Goal: Information Seeking & Learning: Learn about a topic

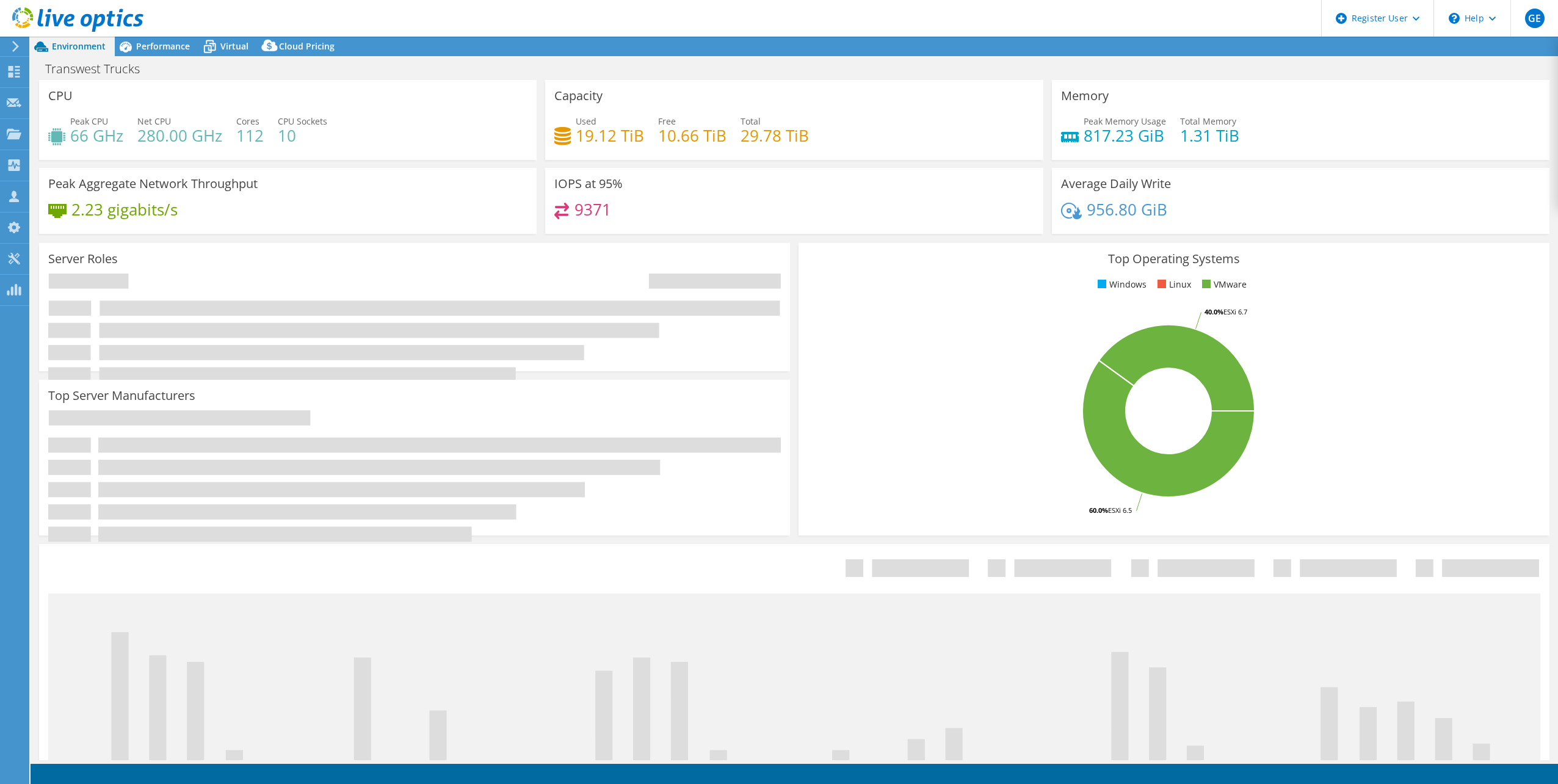
select select "USWest"
select select "USD"
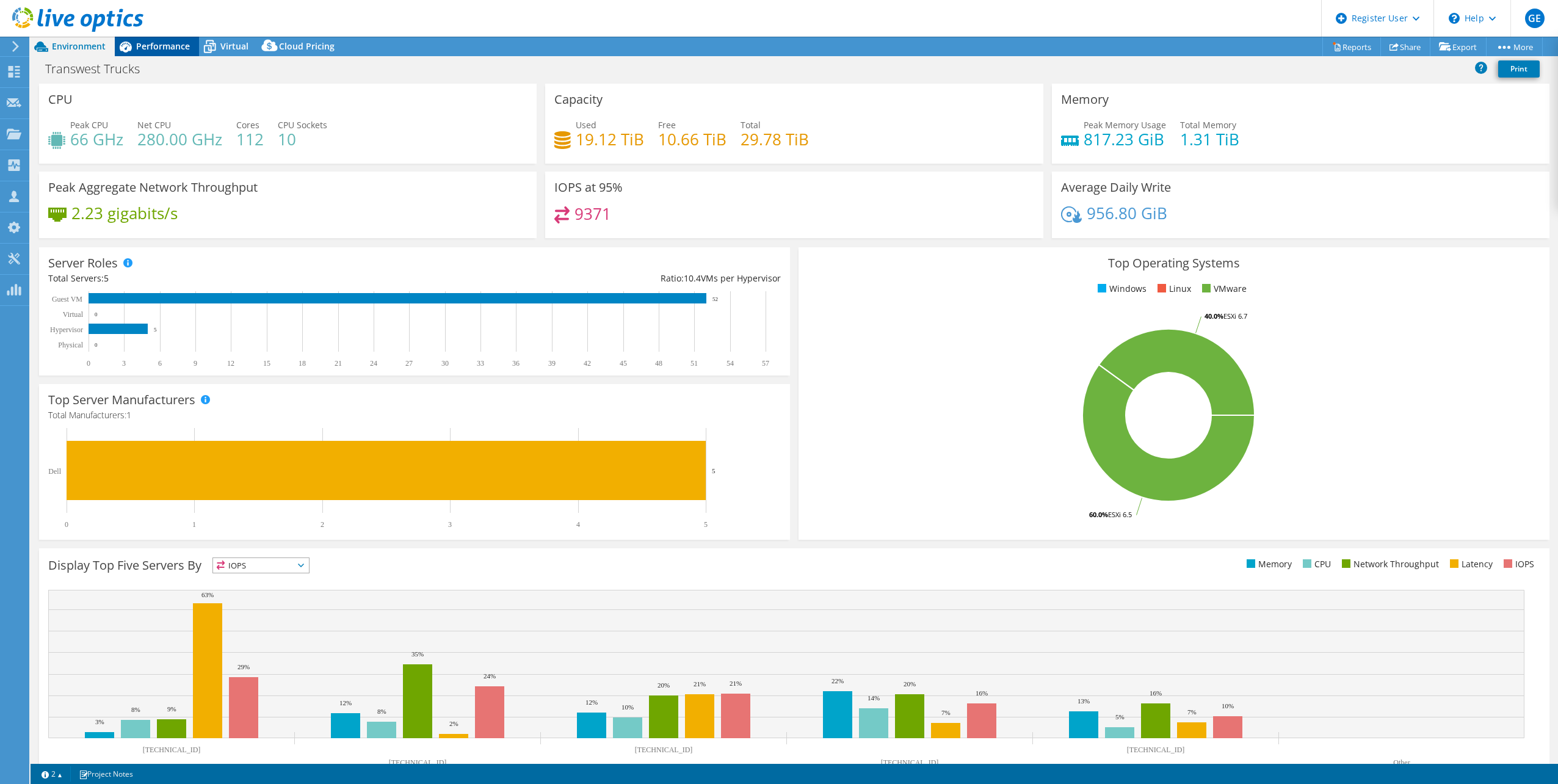
click at [176, 51] on span "Performance" at bounding box center [163, 45] width 54 height 12
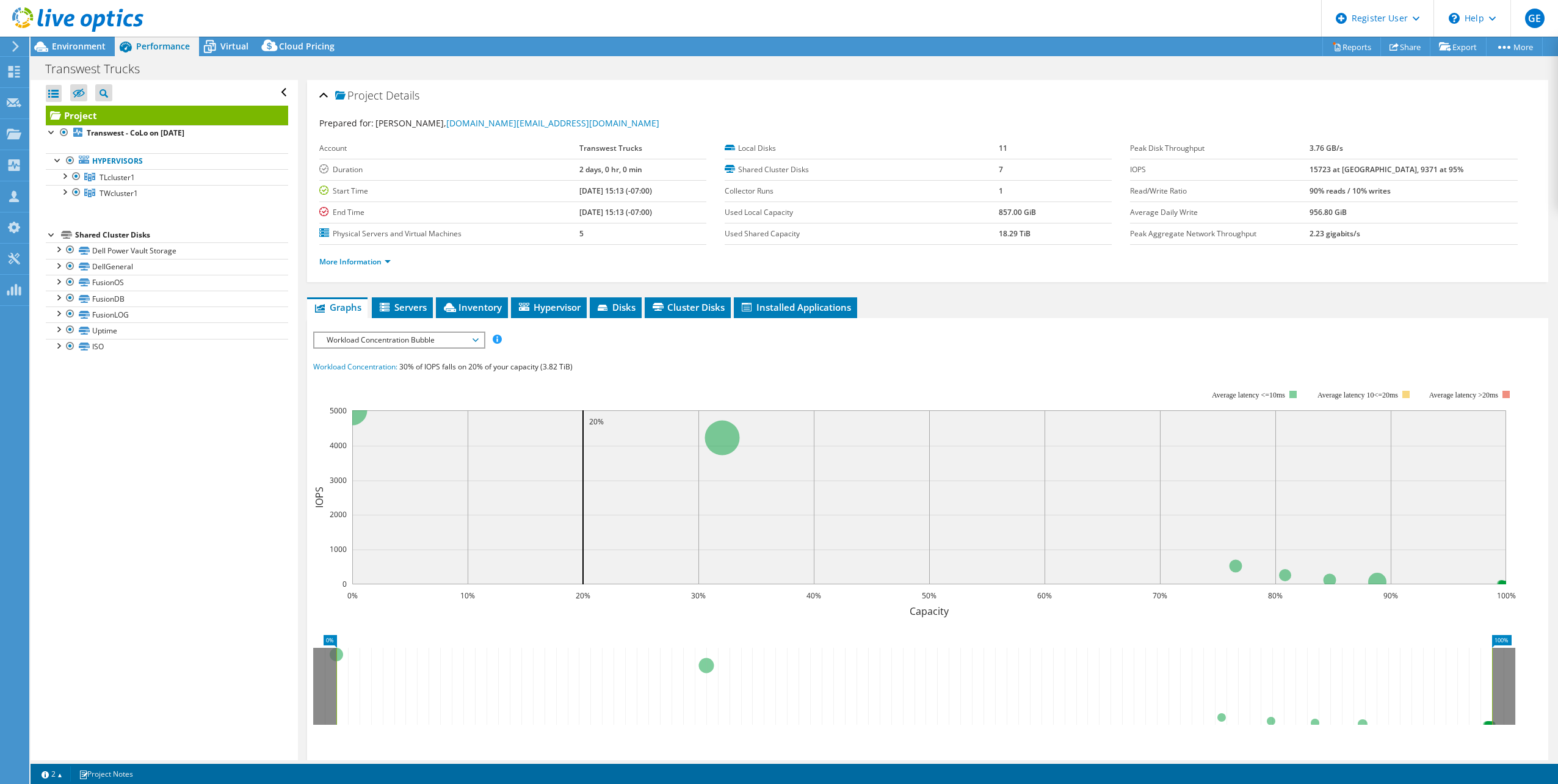
click at [387, 340] on span "Workload Concentration Bubble" at bounding box center [399, 340] width 157 height 15
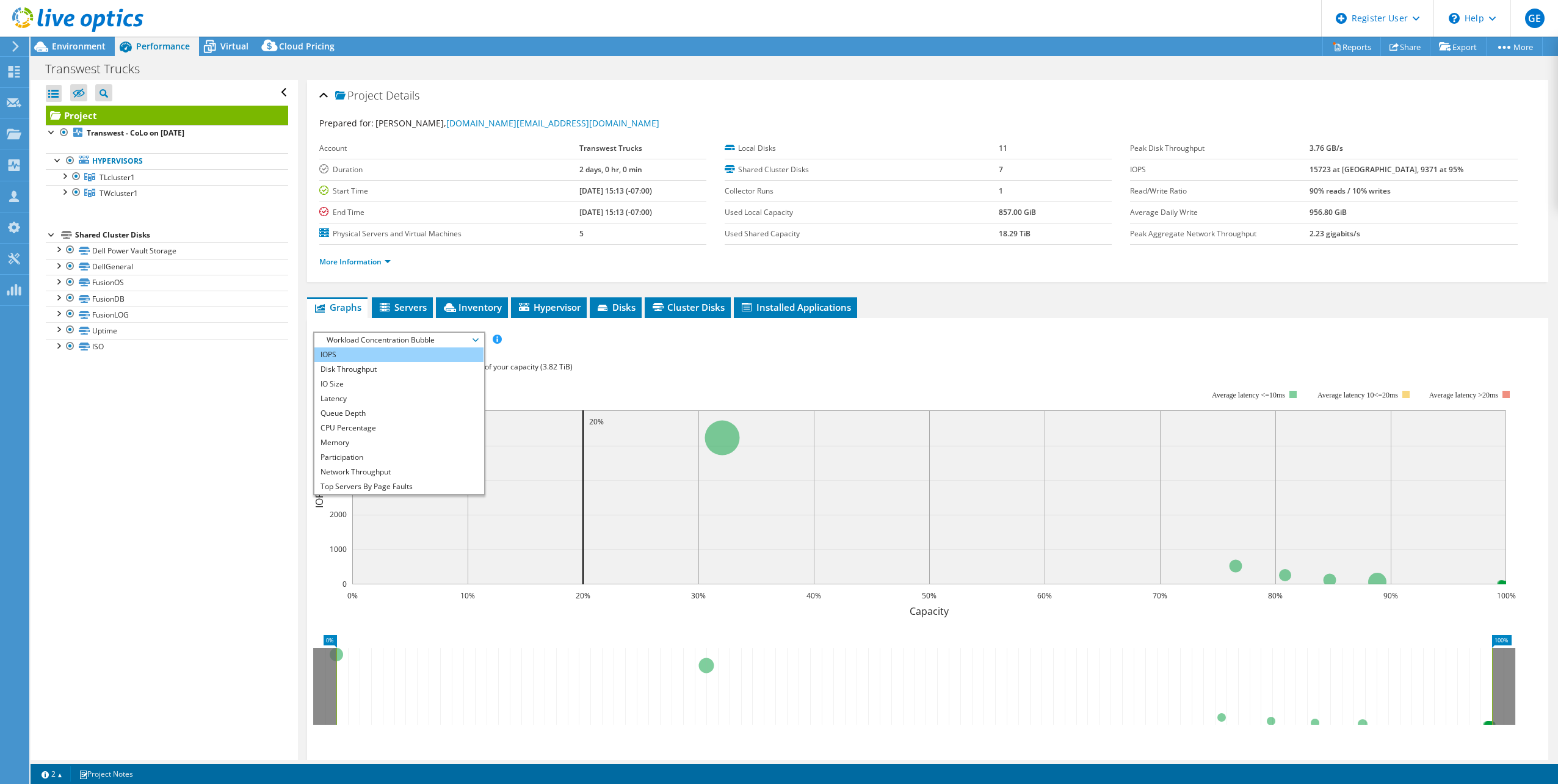
click at [369, 356] on li "IOPS" at bounding box center [399, 354] width 169 height 15
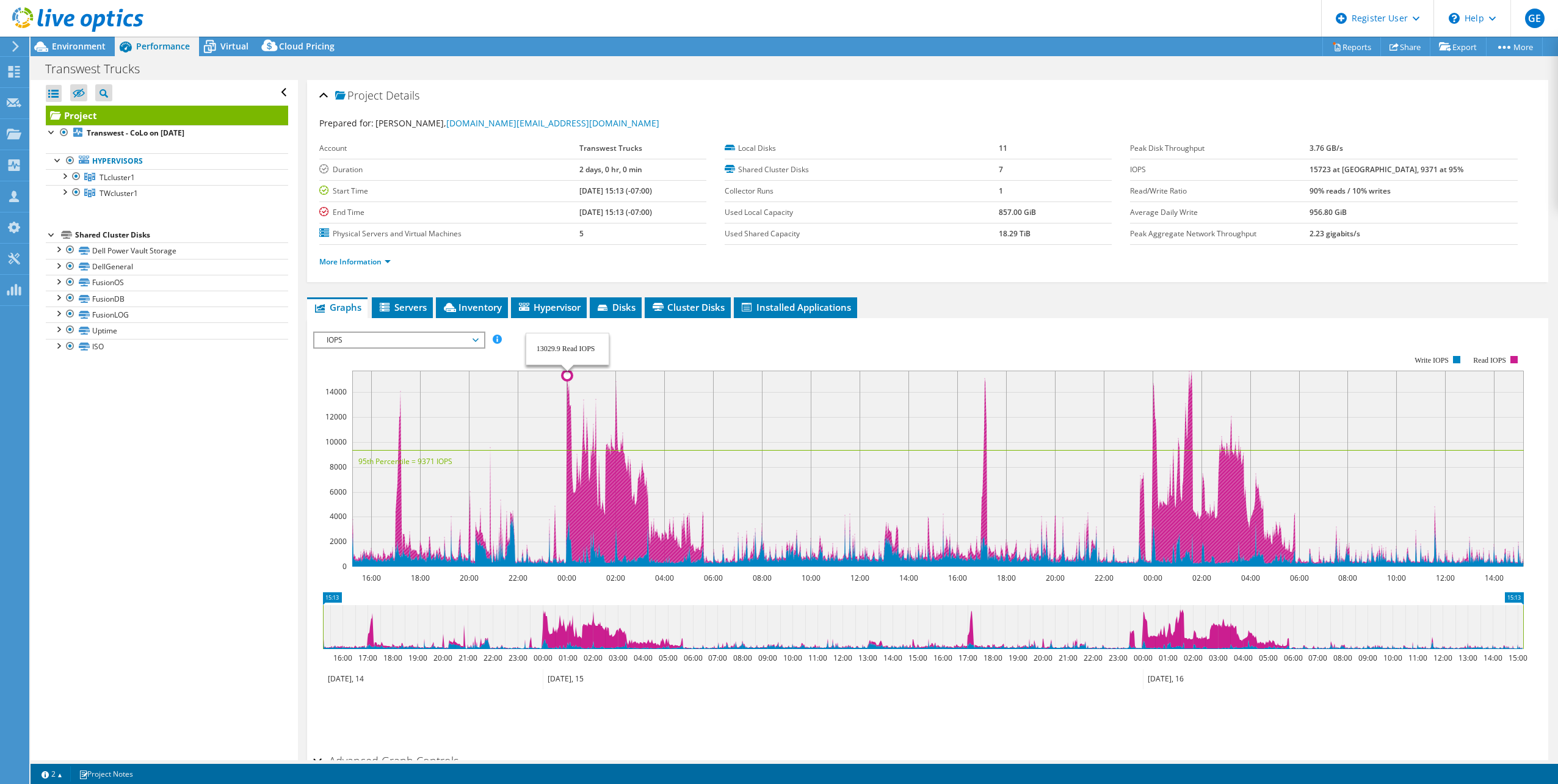
click at [570, 378] on circle at bounding box center [567, 375] width 10 height 10
click at [569, 380] on circle at bounding box center [569, 382] width 10 height 10
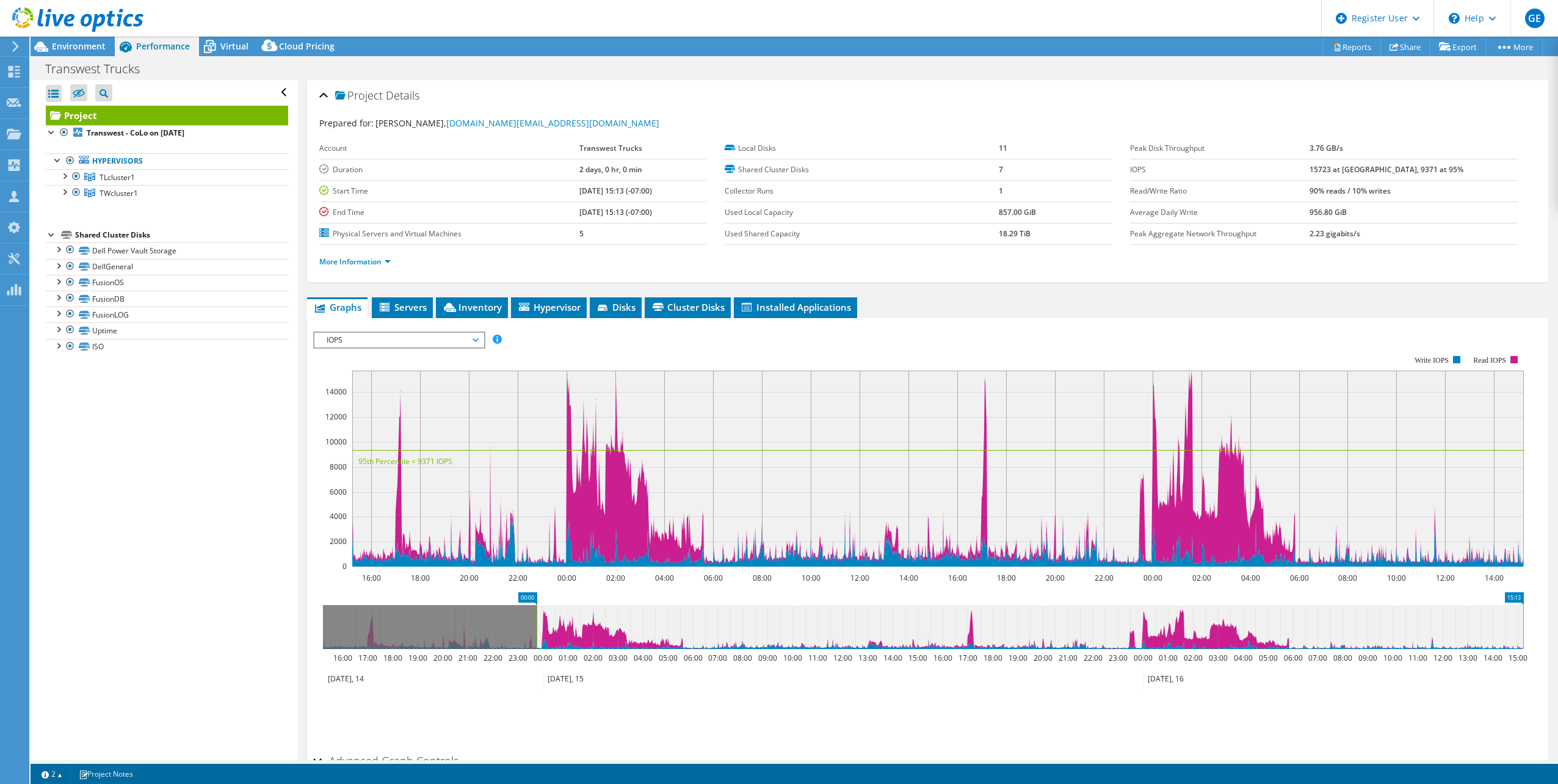
drag, startPoint x: 322, startPoint y: 629, endPoint x: 535, endPoint y: 625, distance: 213.0
click at [535, 625] on rect at bounding box center [537, 627] width 5 height 44
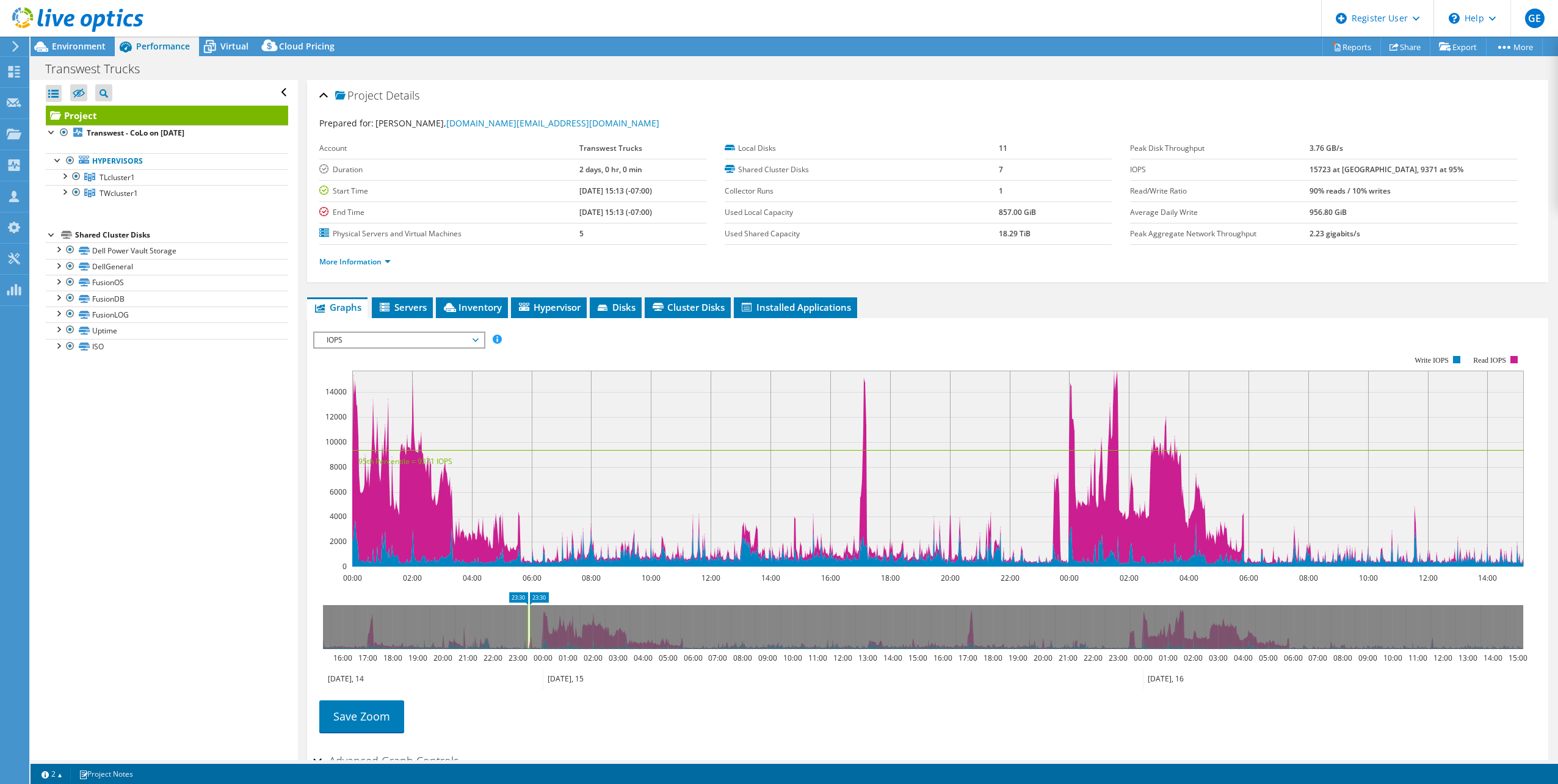
drag, startPoint x: 535, startPoint y: 625, endPoint x: 528, endPoint y: 625, distance: 7.0
click at [528, 625] on g at bounding box center [923, 627] width 1201 height 44
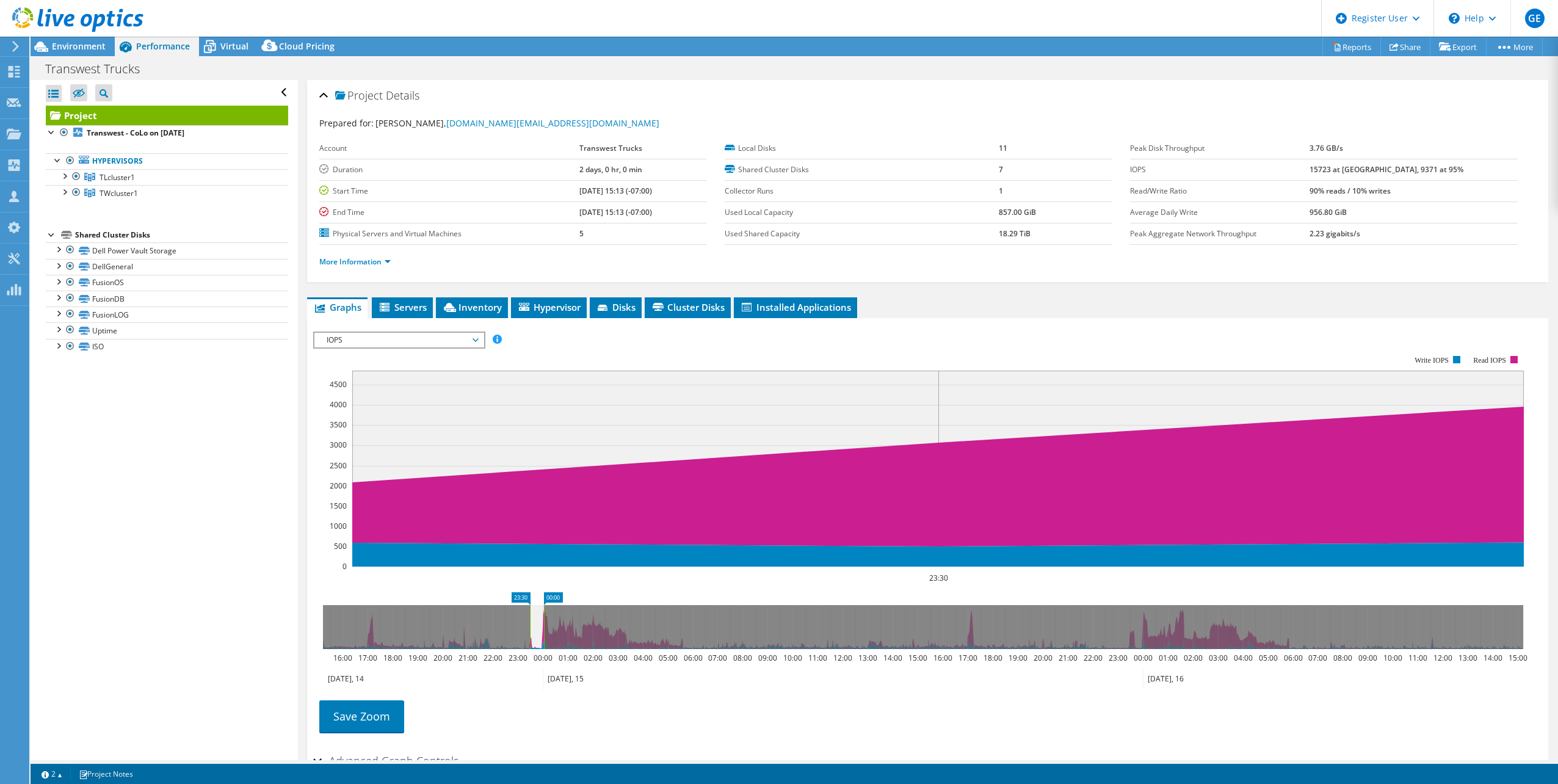
drag, startPoint x: 529, startPoint y: 625, endPoint x: 544, endPoint y: 625, distance: 15.0
click at [544, 625] on rect at bounding box center [544, 627] width 5 height 44
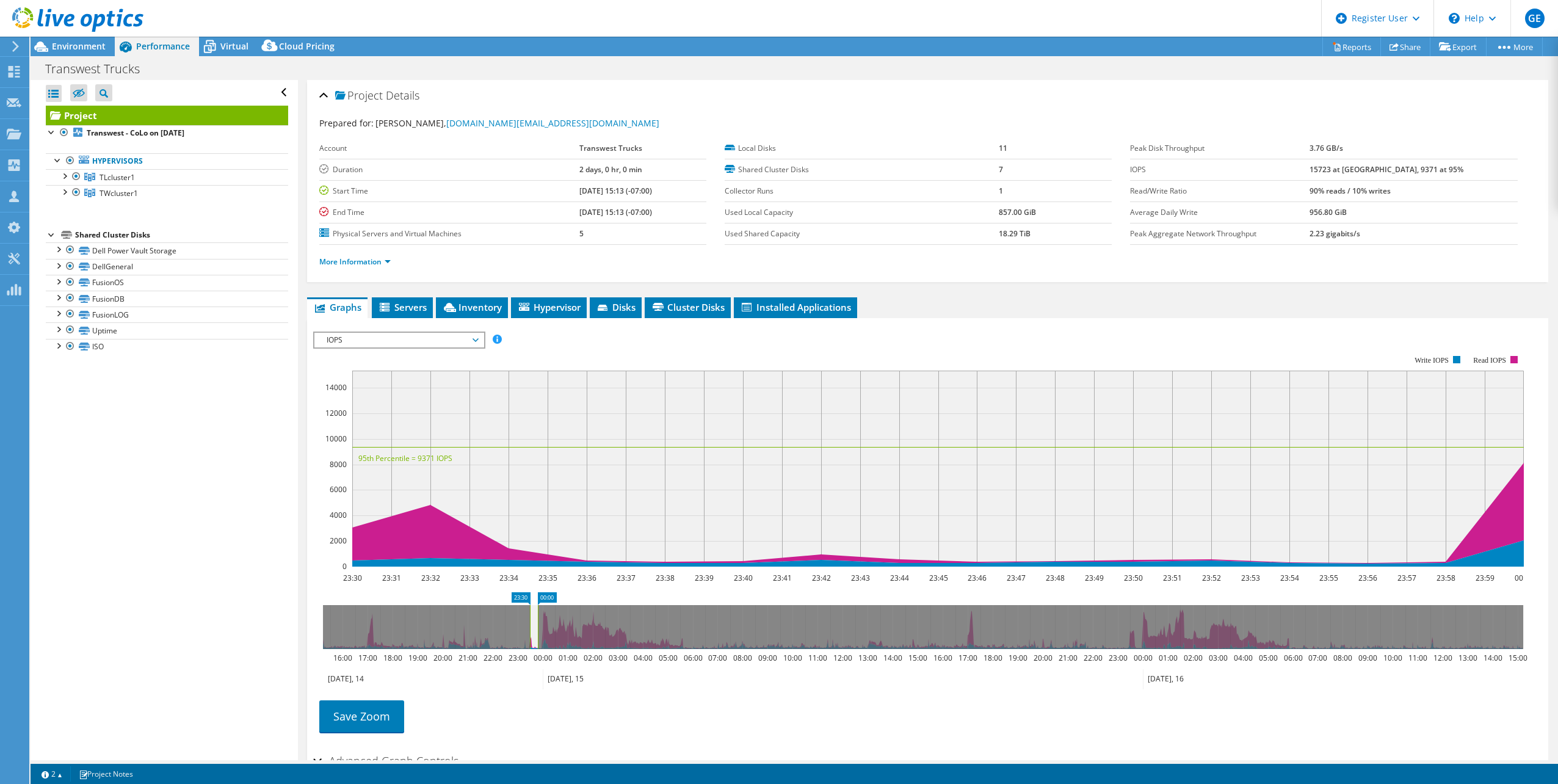
click at [540, 625] on rect at bounding box center [538, 627] width 5 height 44
click at [1519, 629] on icon at bounding box center [923, 627] width 1201 height 44
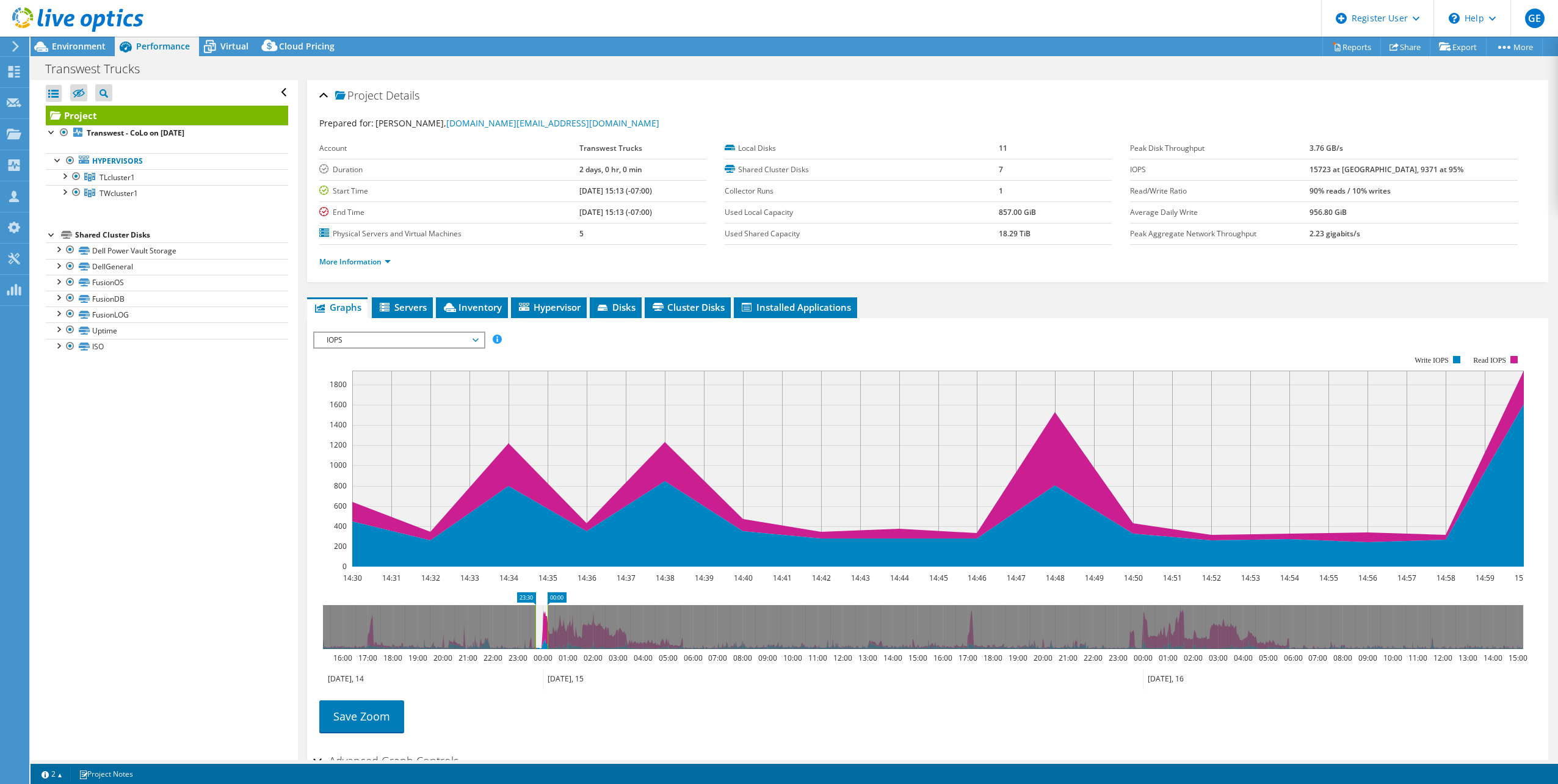
drag, startPoint x: 1509, startPoint y: 630, endPoint x: 539, endPoint y: 637, distance: 970.0
click at [539, 638] on icon at bounding box center [541, 627] width 12 height 44
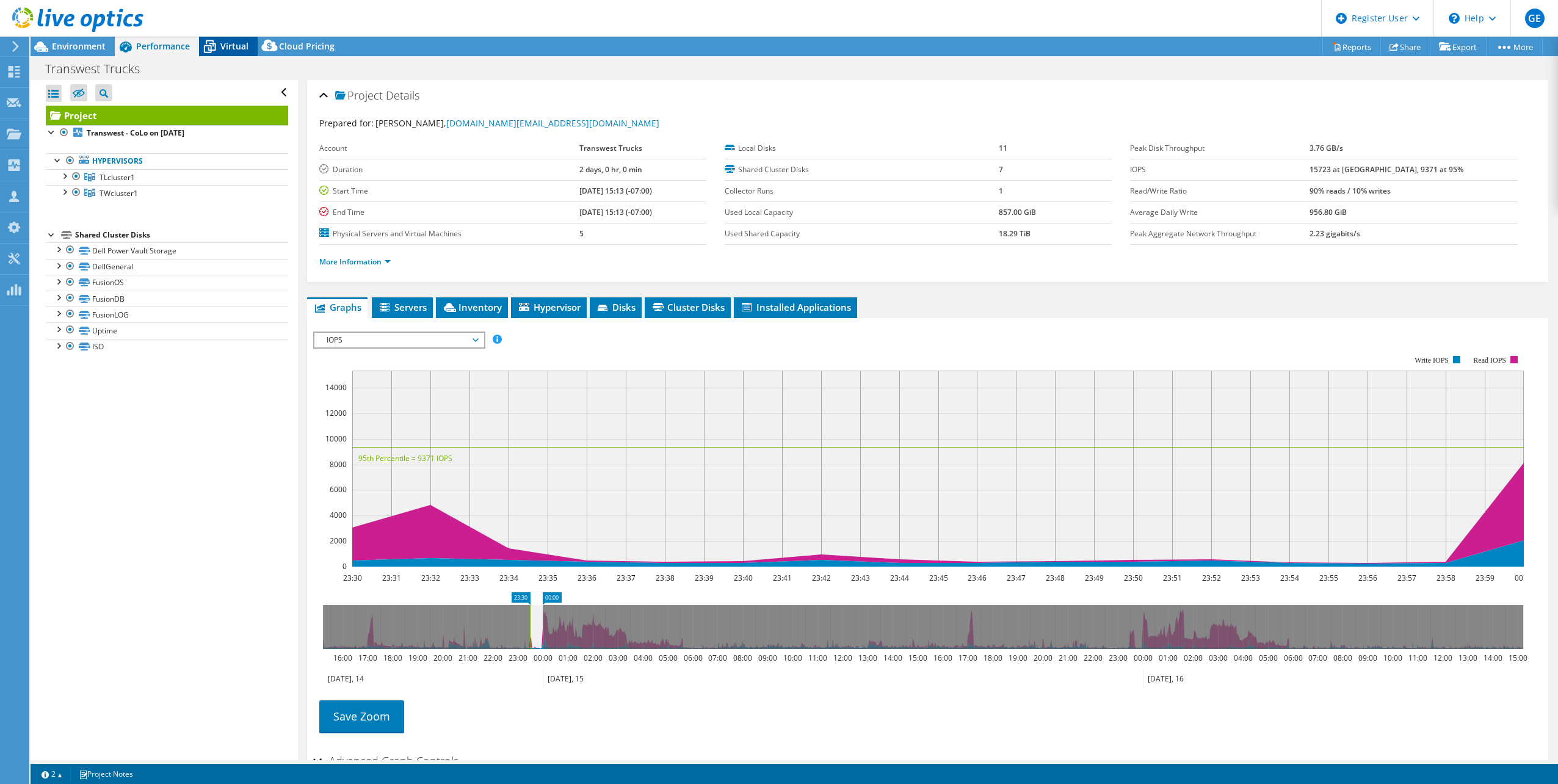
click at [234, 45] on span "Virtual" at bounding box center [234, 45] width 28 height 12
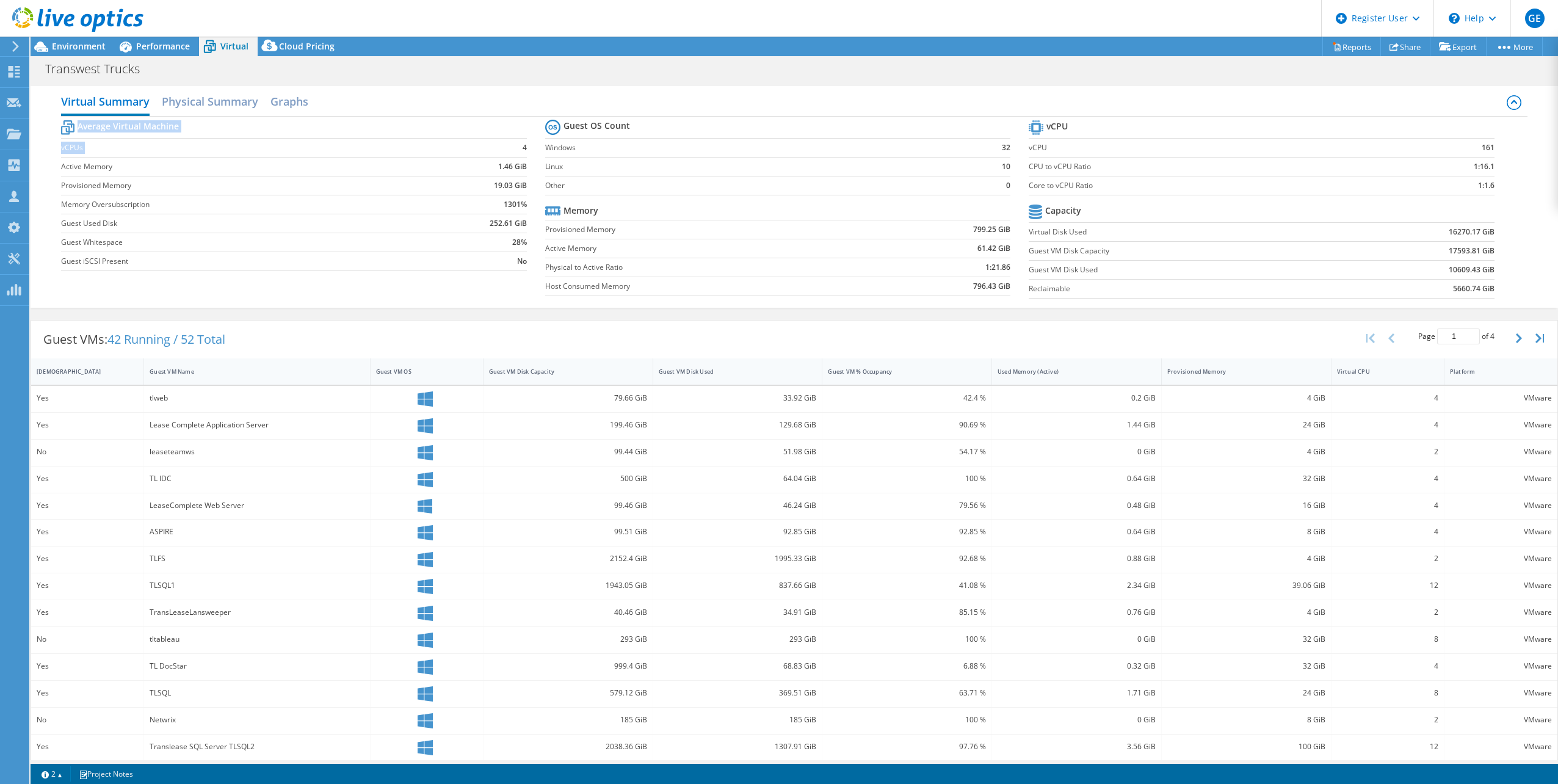
drag, startPoint x: 514, startPoint y: 147, endPoint x: 524, endPoint y: 231, distance: 84.6
click at [524, 231] on section "Average Virtual Machine vCPUs 4 Active Memory 1.46 GiB Provisioned Memory 19.03…" at bounding box center [303, 197] width 484 height 160
click at [387, 156] on td "vCPUs" at bounding box center [238, 147] width 354 height 19
drag, startPoint x: 131, startPoint y: 130, endPoint x: 208, endPoint y: 139, distance: 77.5
click at [208, 139] on tbody "Average Virtual Machine vCPUs 4 Active Memory 1.46 GiB Provisioned Memory 19.03…" at bounding box center [293, 194] width 466 height 154
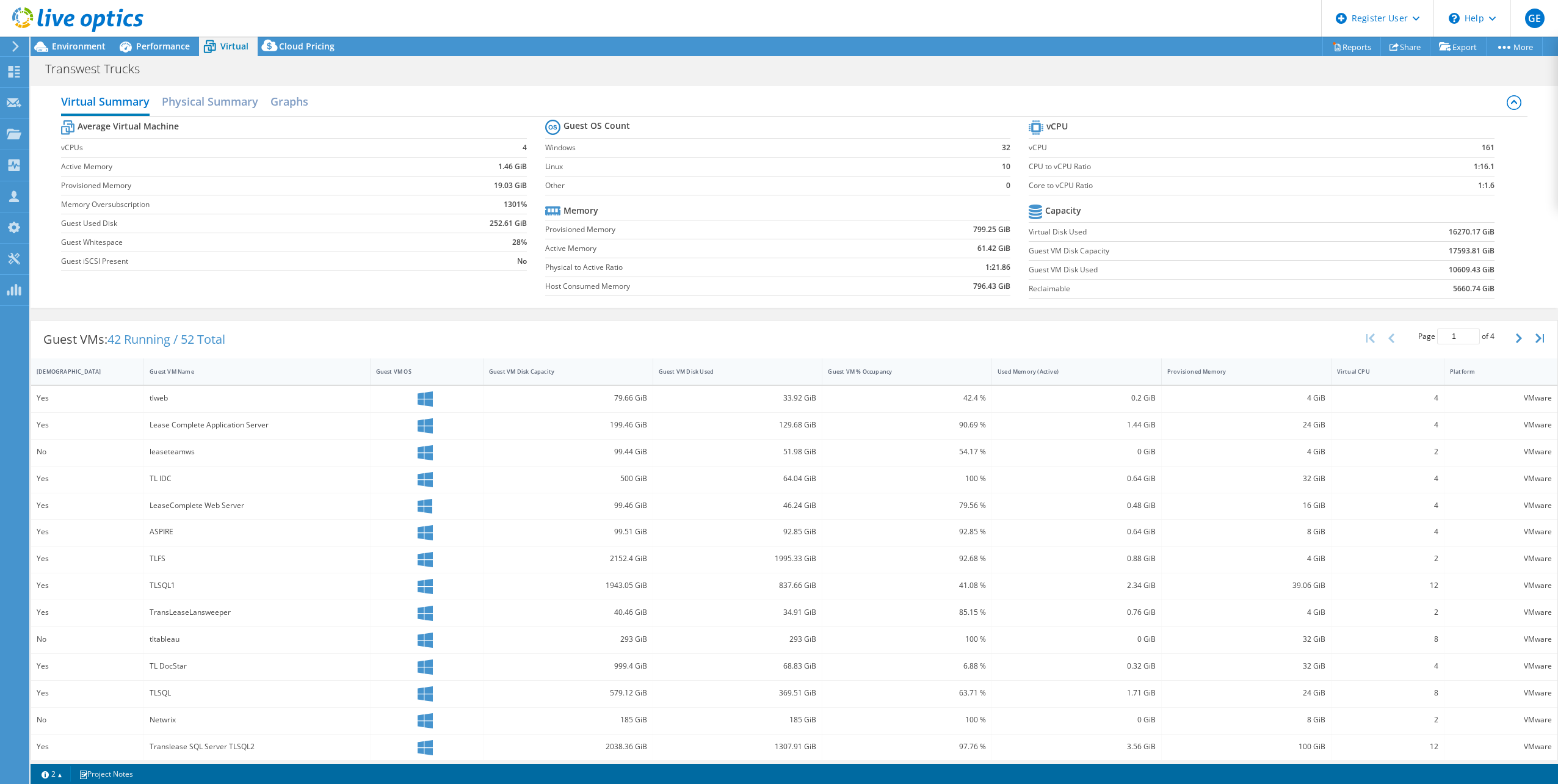
drag, startPoint x: 208, startPoint y: 139, endPoint x: 387, endPoint y: 133, distance: 179.1
click at [387, 133] on tr "Average Virtual Machine" at bounding box center [293, 128] width 466 height 22
click at [1048, 371] on div "Used Memory (Active)" at bounding box center [1070, 371] width 143 height 8
click at [199, 94] on h2 "Physical Summary" at bounding box center [209, 102] width 96 height 27
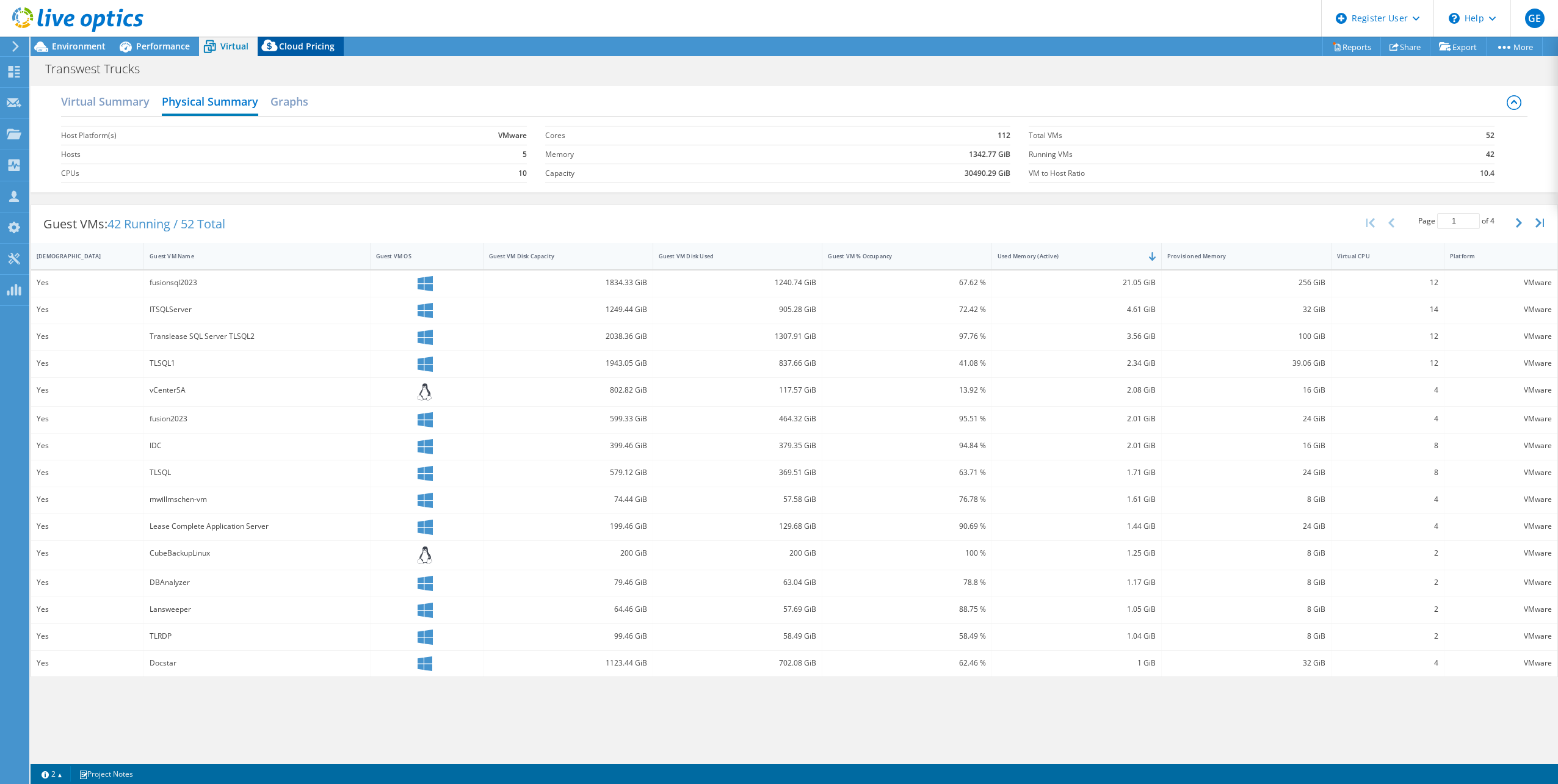
click at [296, 49] on span "Cloud Pricing" at bounding box center [307, 45] width 55 height 12
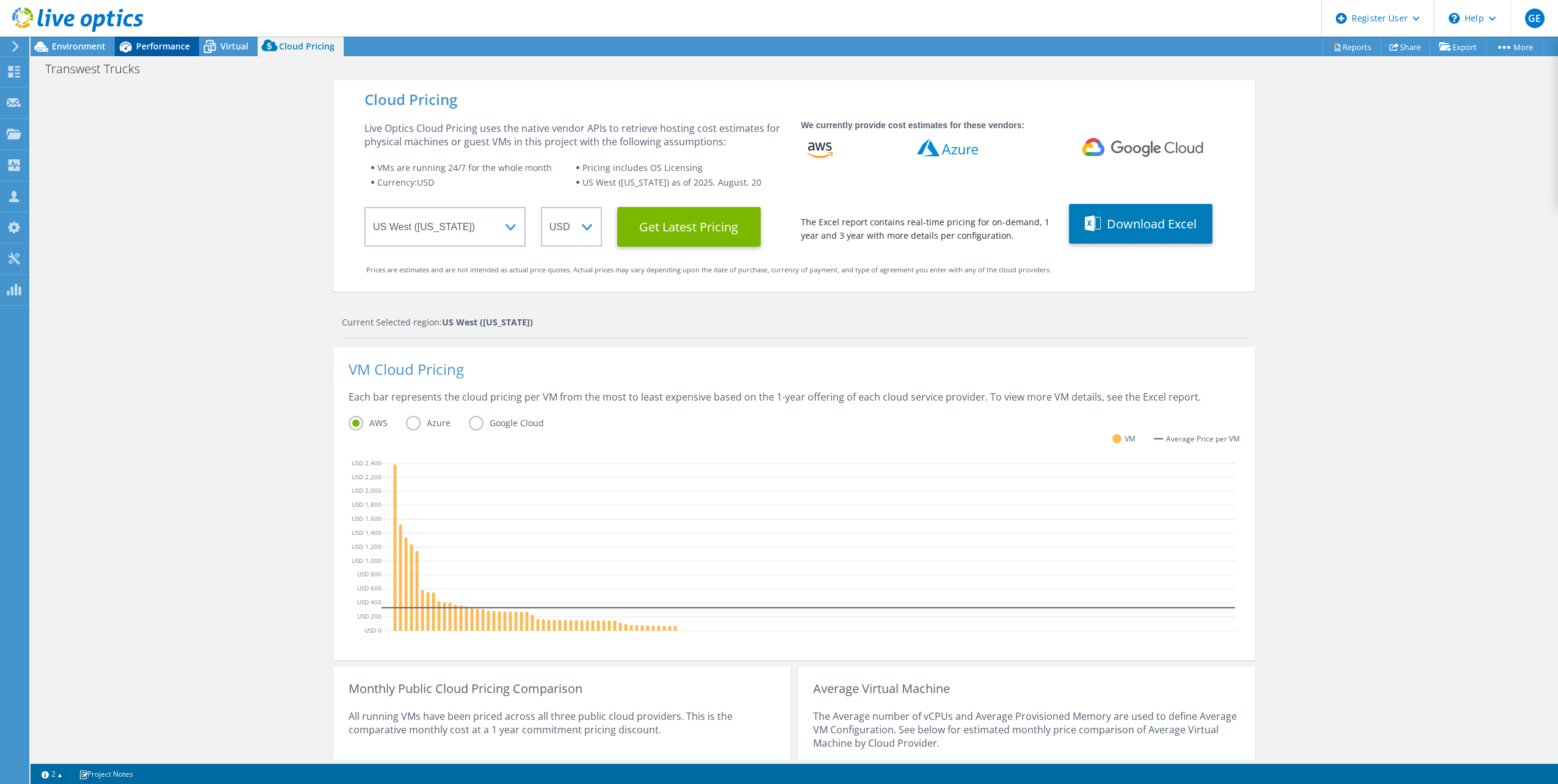
click at [167, 55] on div "Performance" at bounding box center [156, 46] width 84 height 19
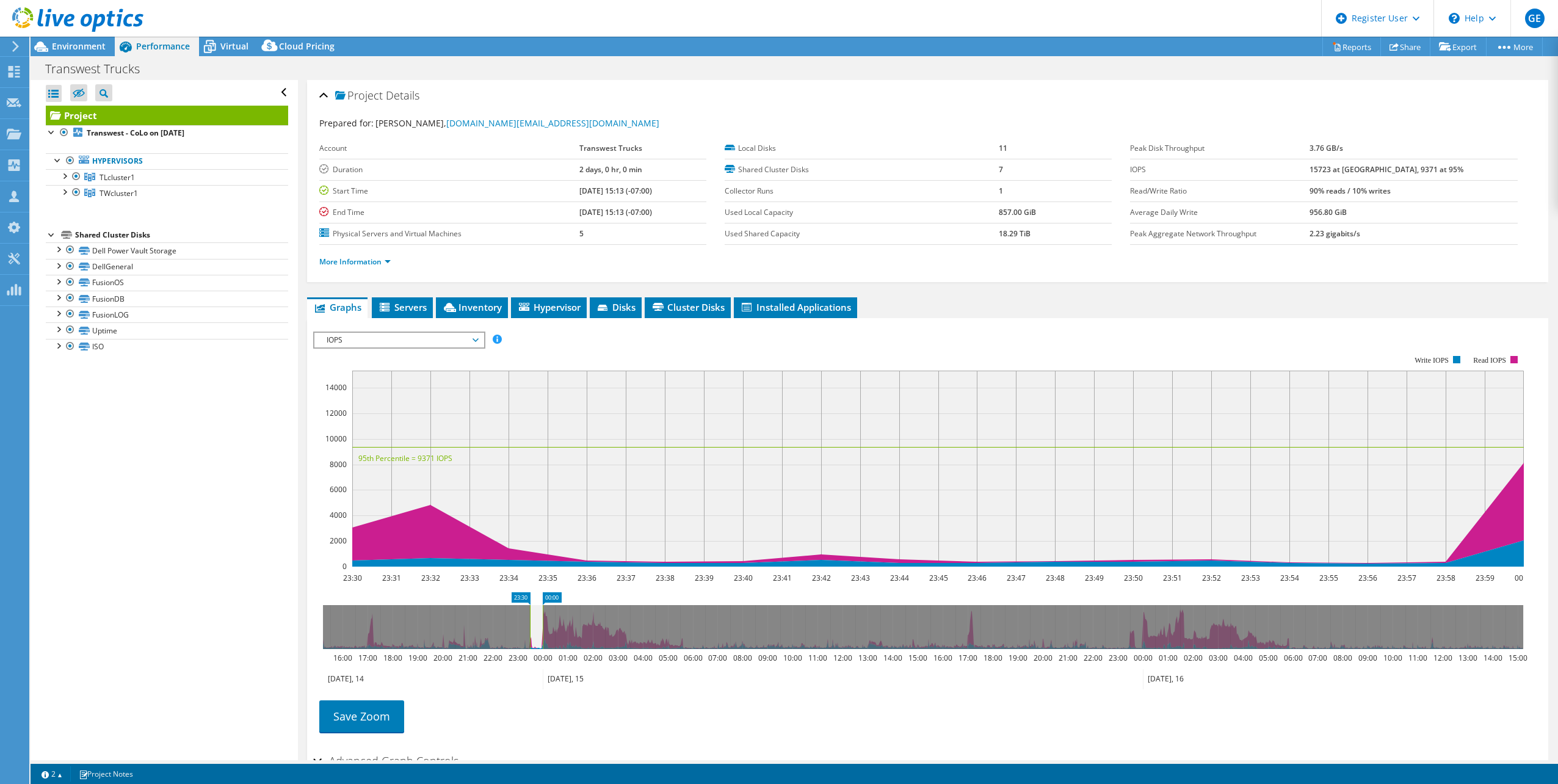
click at [522, 626] on icon at bounding box center [923, 627] width 1201 height 44
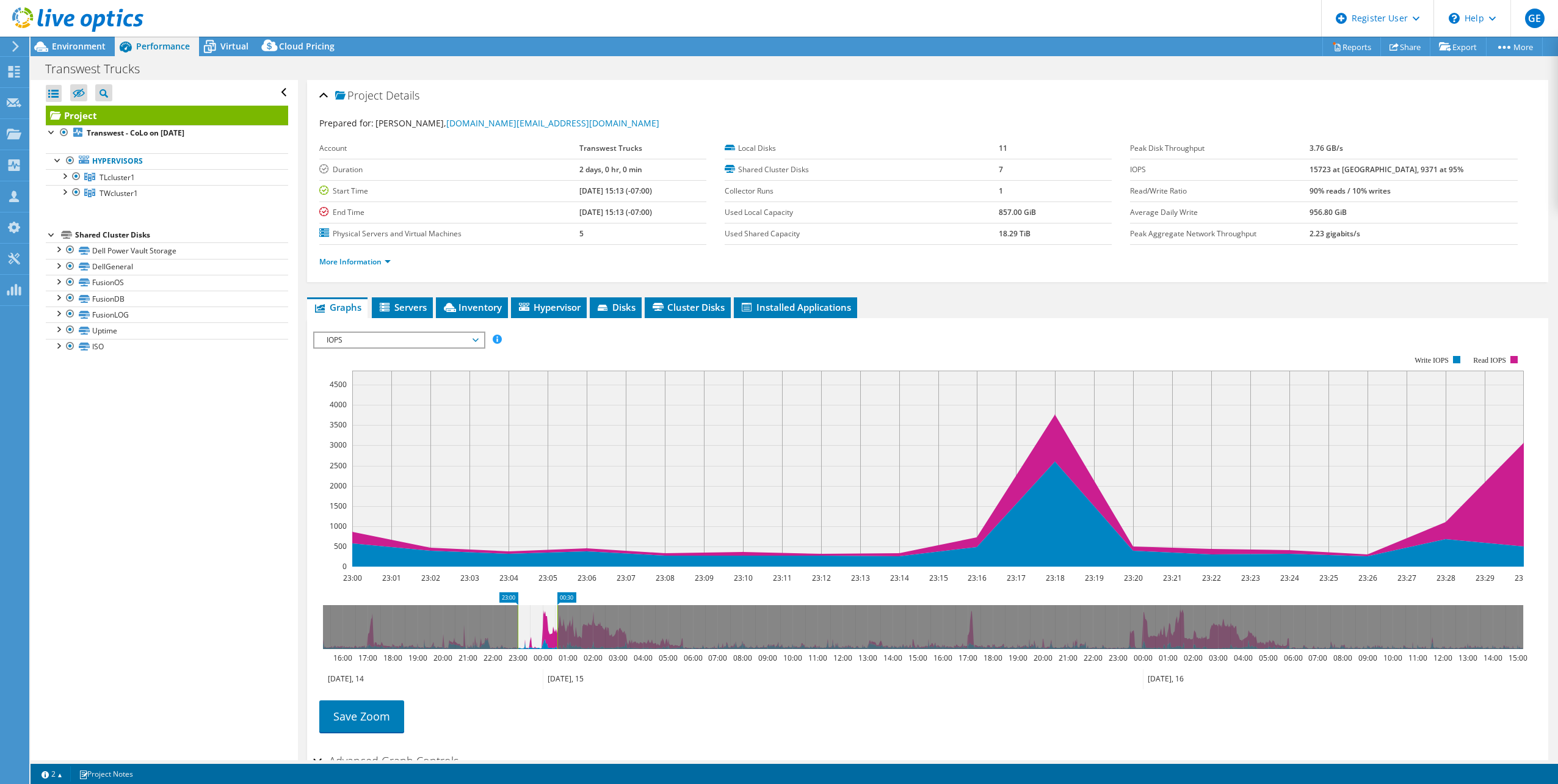
drag, startPoint x: 529, startPoint y: 623, endPoint x: 557, endPoint y: 619, distance: 28.3
click at [557, 619] on rect at bounding box center [558, 627] width 5 height 44
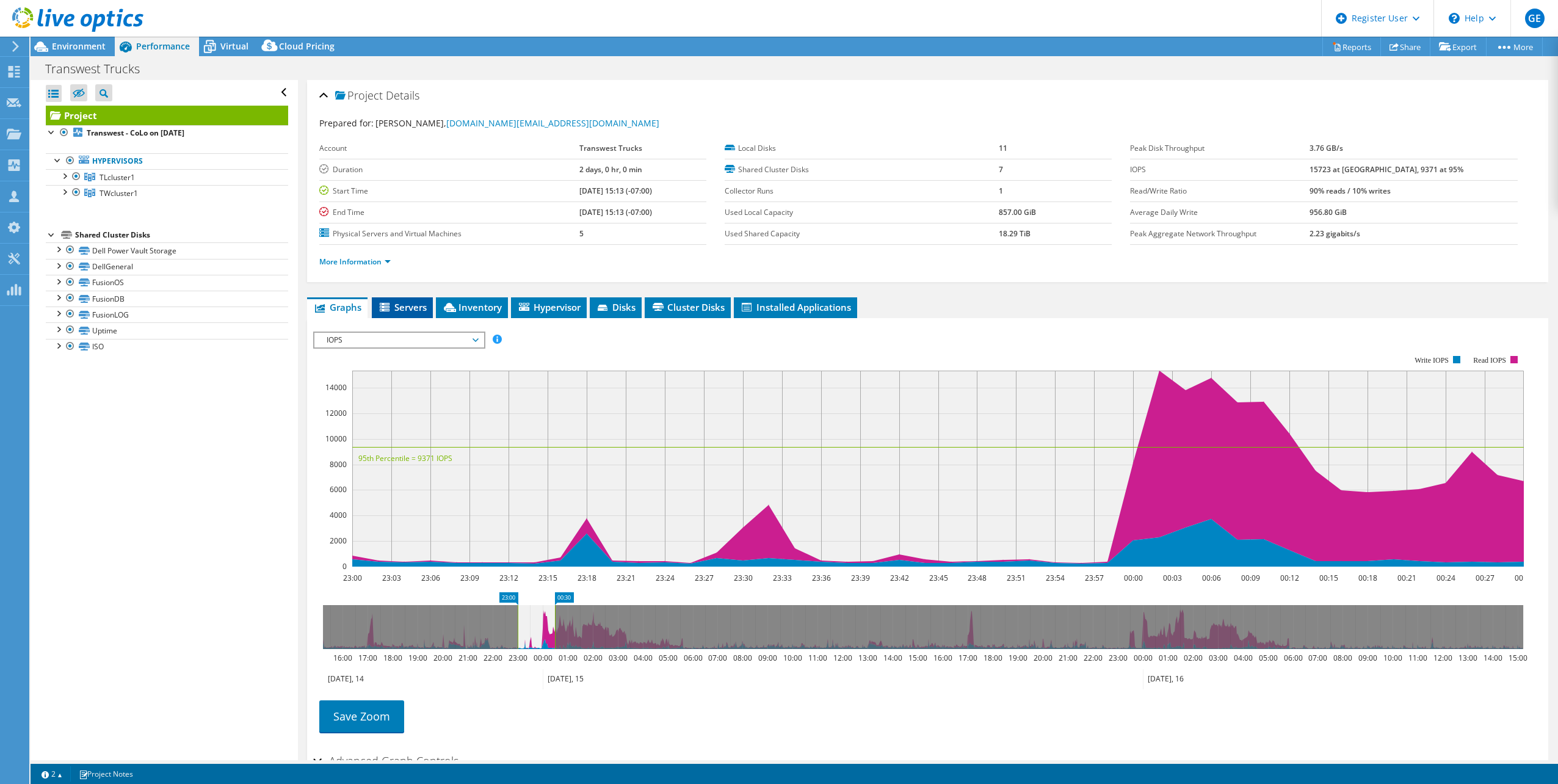
click at [426, 305] on span "Servers" at bounding box center [402, 307] width 49 height 12
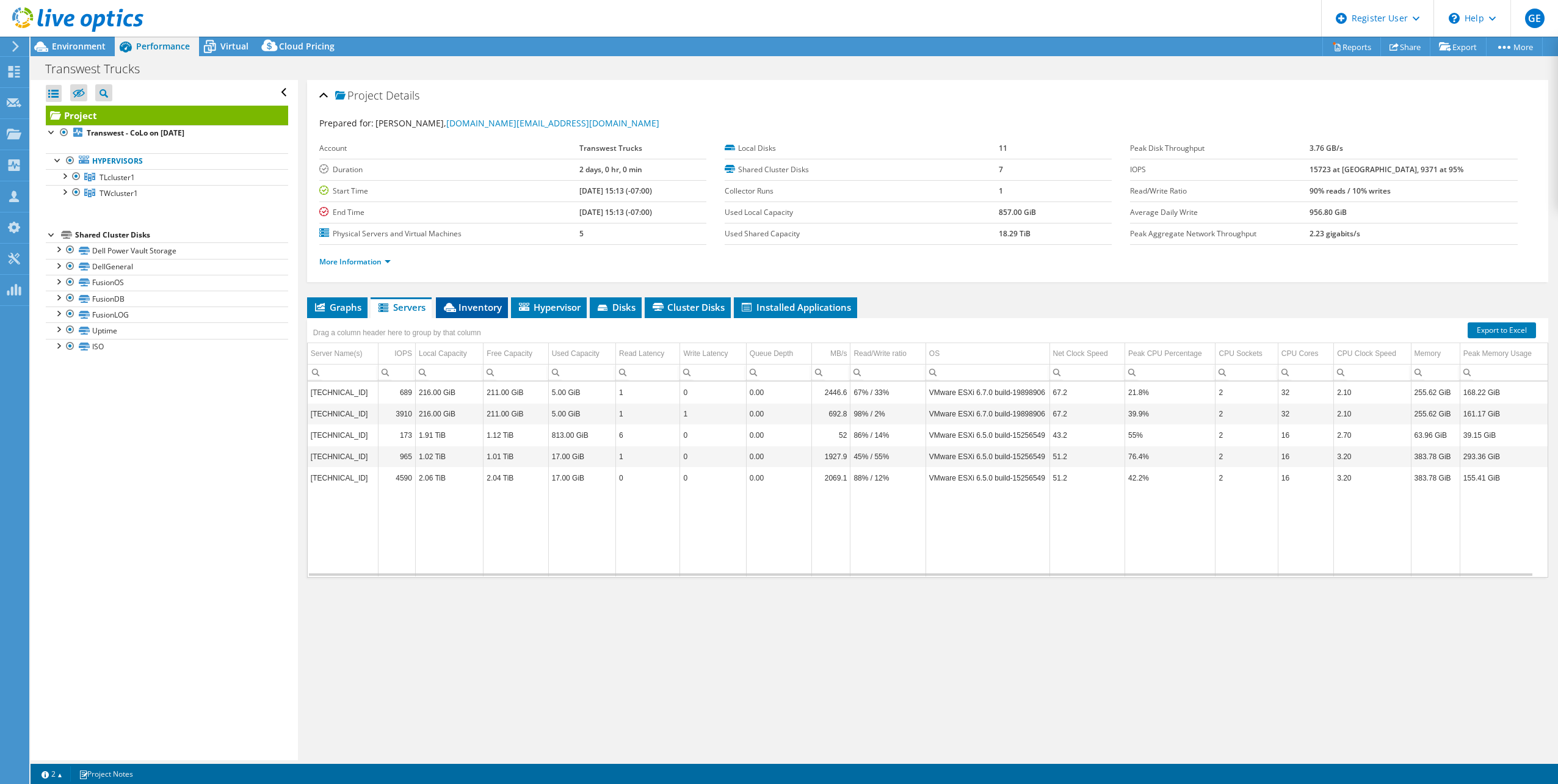
click at [464, 304] on span "Inventory" at bounding box center [472, 307] width 60 height 12
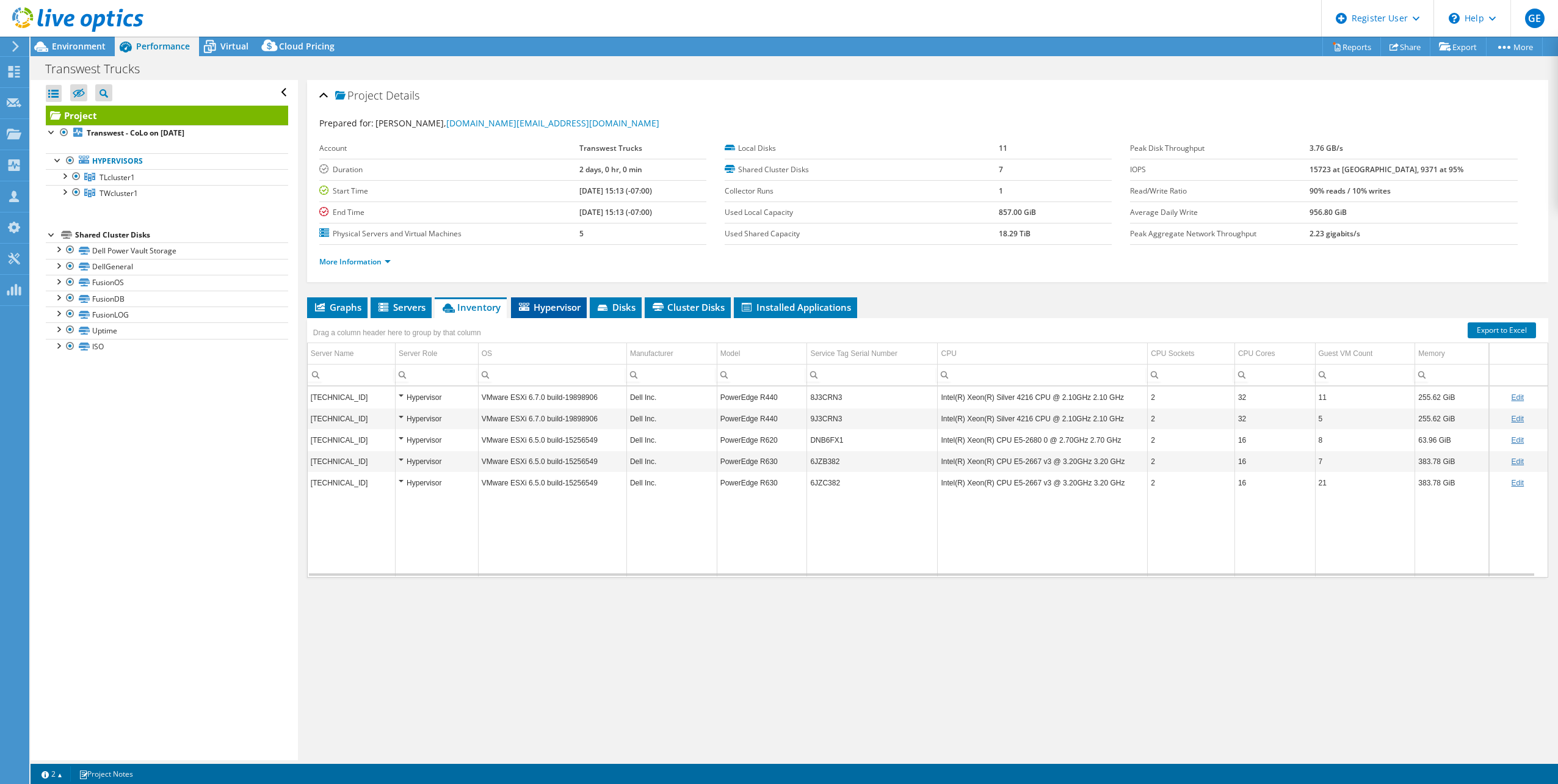
click at [538, 307] on span "Hypervisor" at bounding box center [549, 307] width 63 height 12
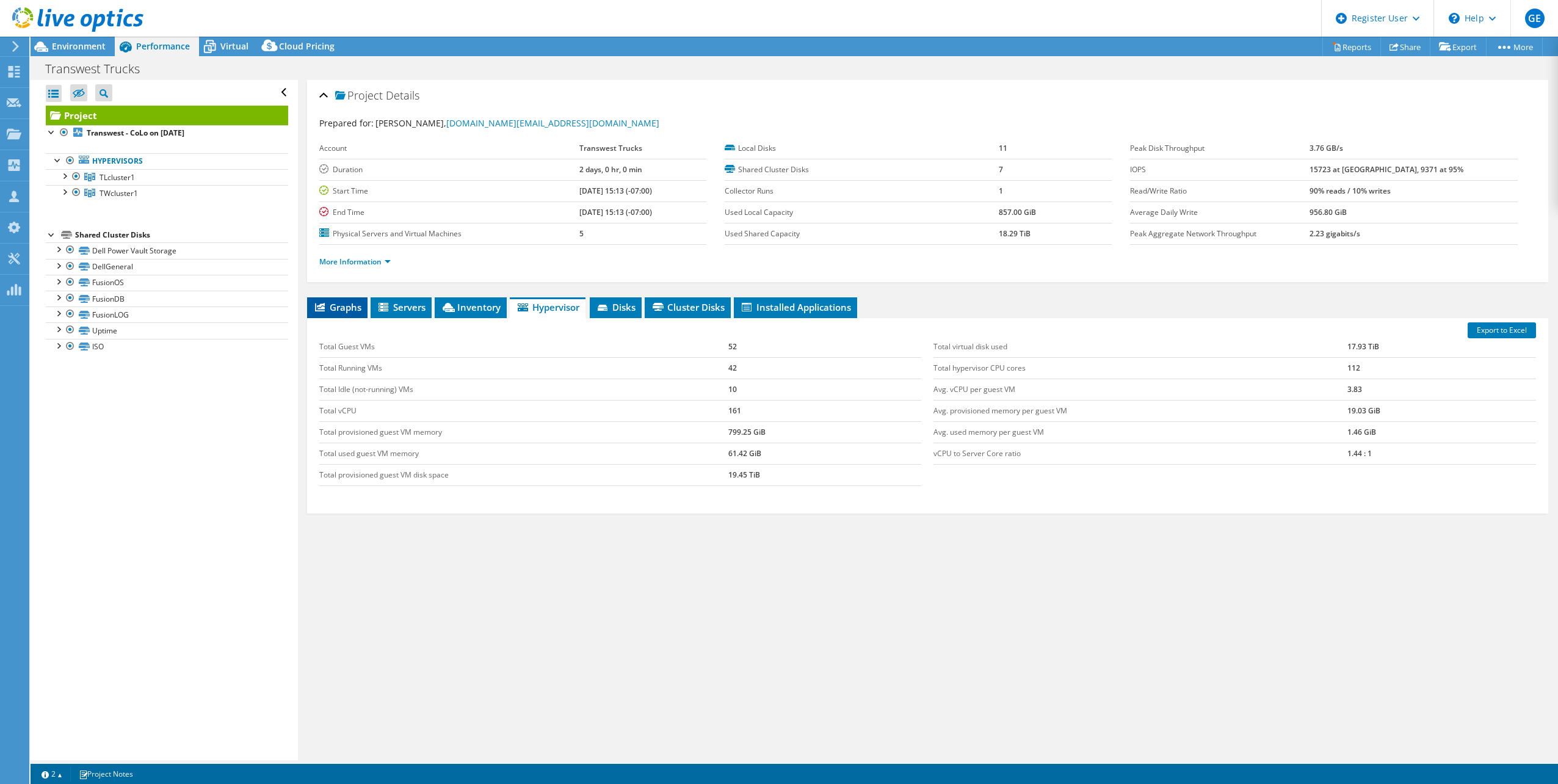
click at [357, 307] on span "Graphs" at bounding box center [337, 307] width 49 height 12
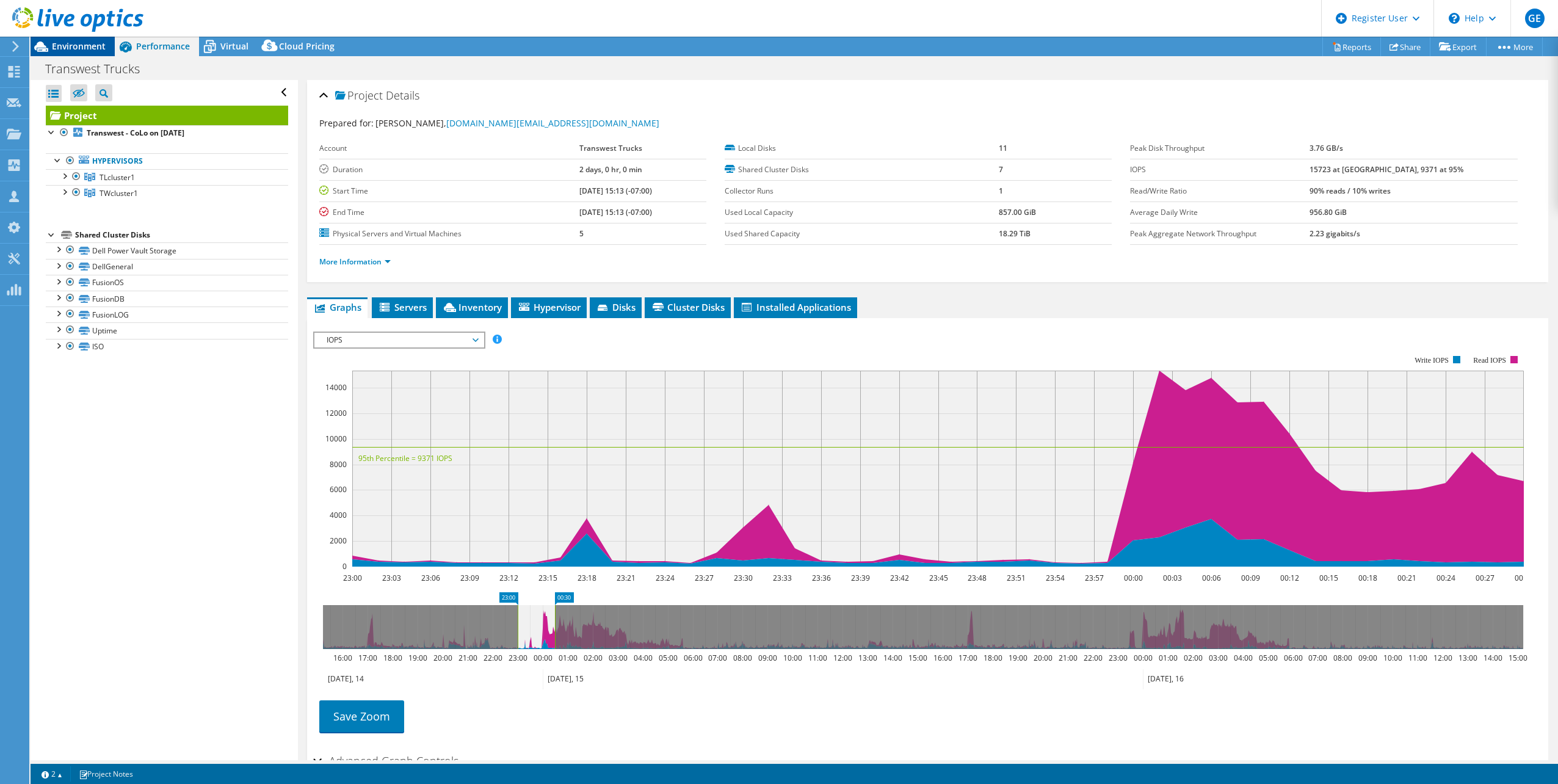
click at [95, 43] on span "Environment" at bounding box center [79, 45] width 54 height 12
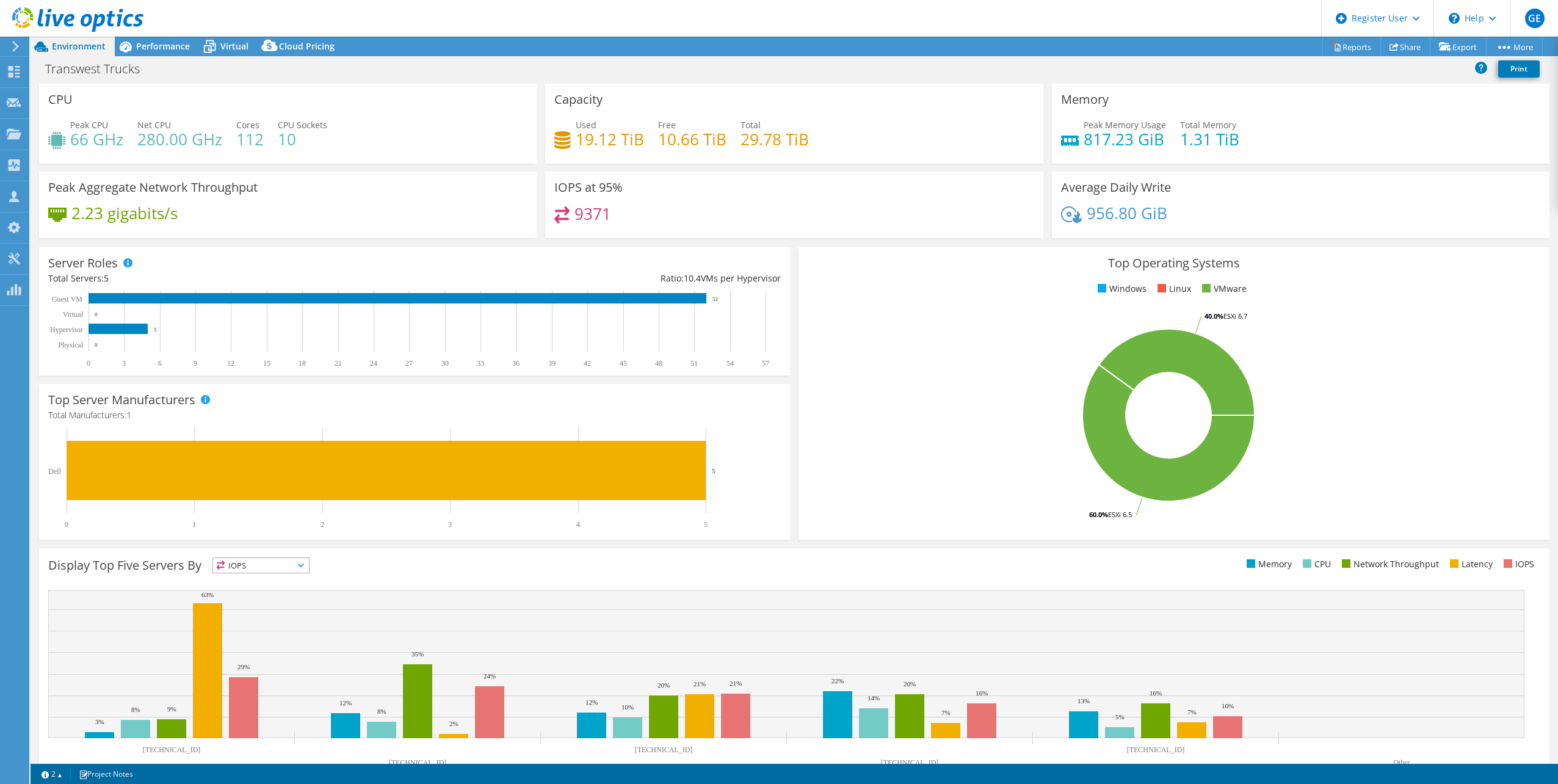
scroll to position [31, 0]
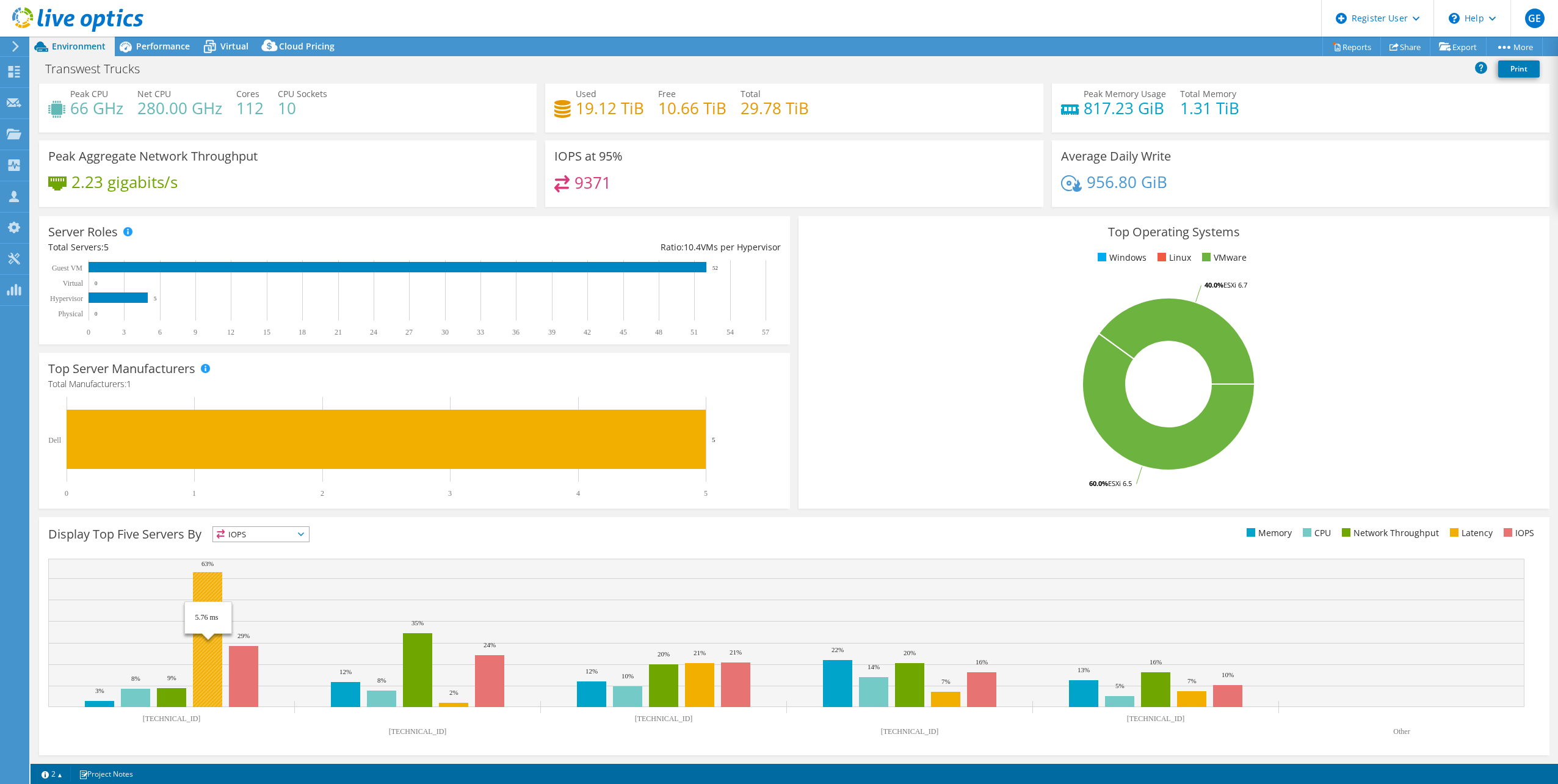
click at [211, 588] on rect at bounding box center [208, 639] width 29 height 135
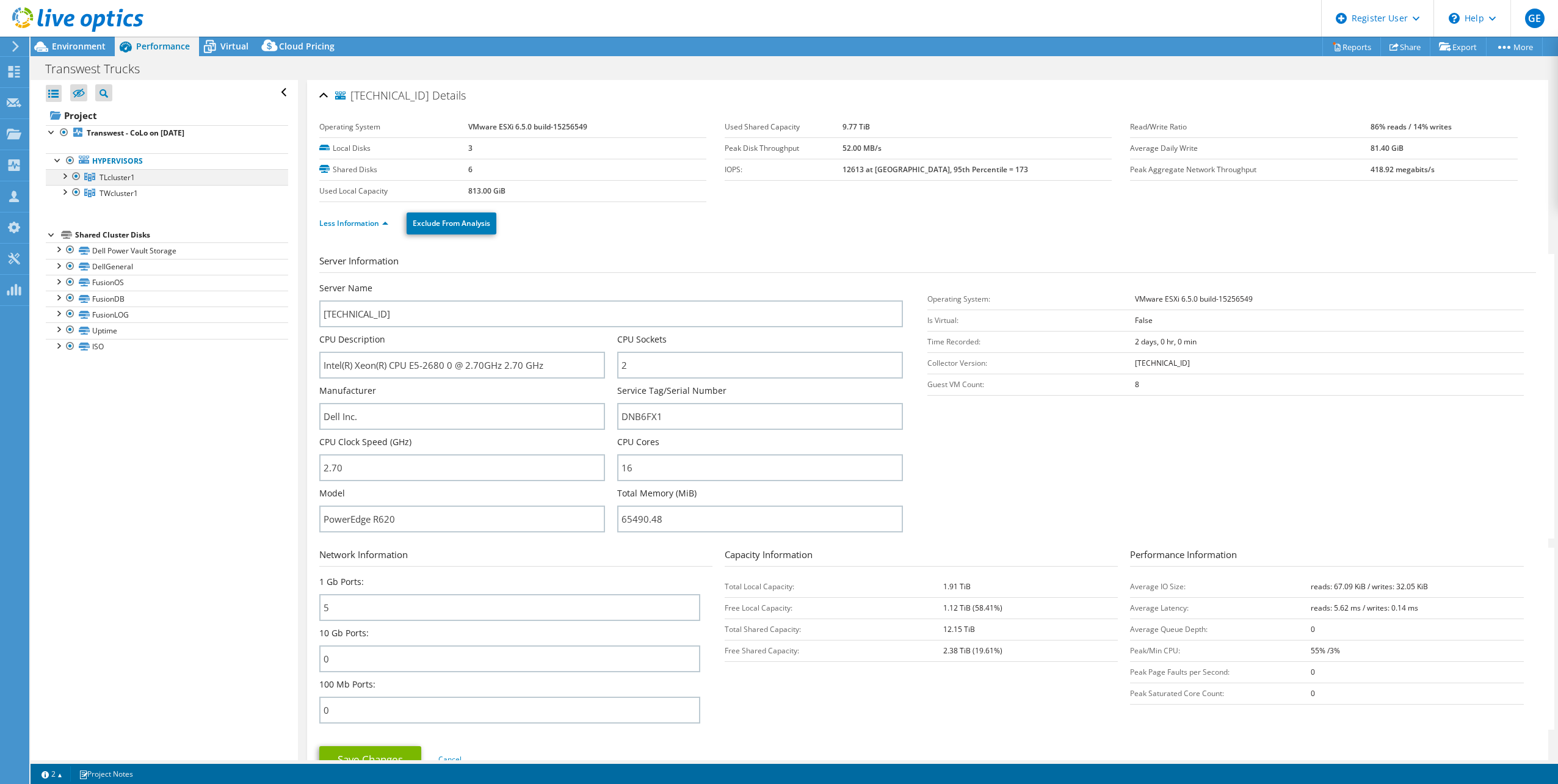
click at [64, 177] on div at bounding box center [64, 176] width 12 height 12
click at [68, 191] on div at bounding box center [70, 191] width 12 height 12
click at [73, 253] on div at bounding box center [70, 255] width 12 height 12
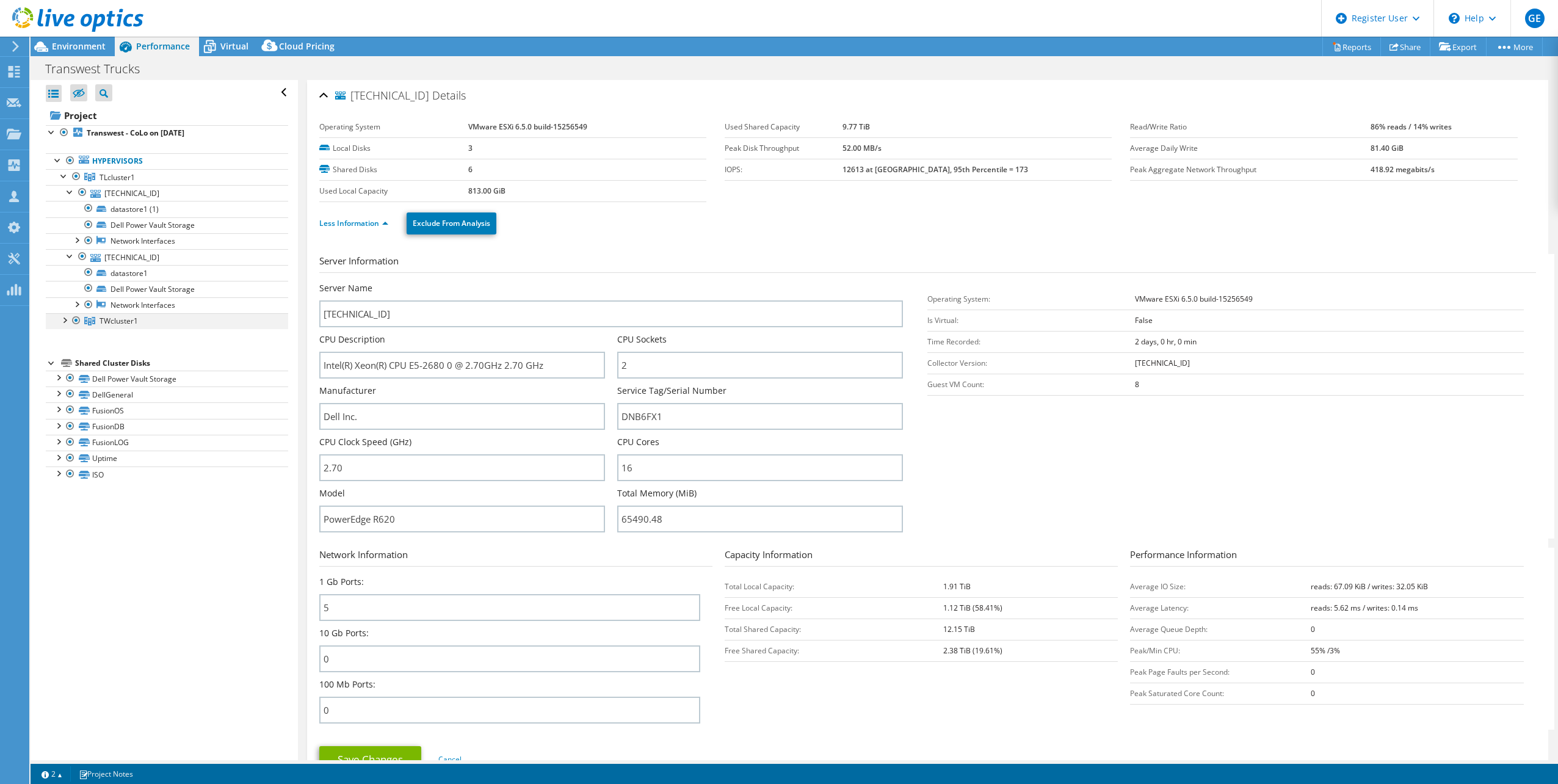
click at [62, 323] on div at bounding box center [64, 320] width 12 height 12
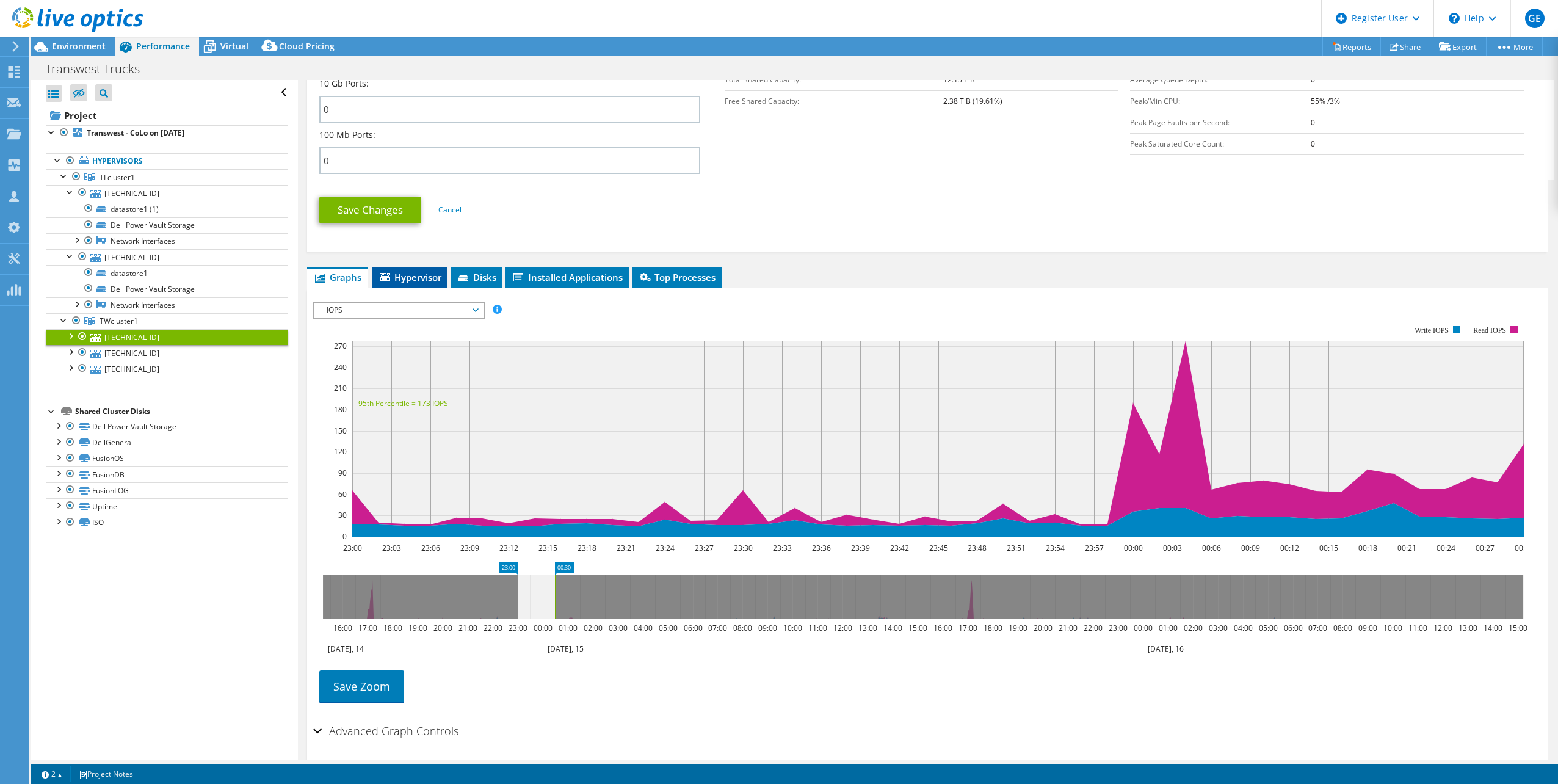
click at [427, 280] on span "Hypervisor" at bounding box center [410, 277] width 63 height 12
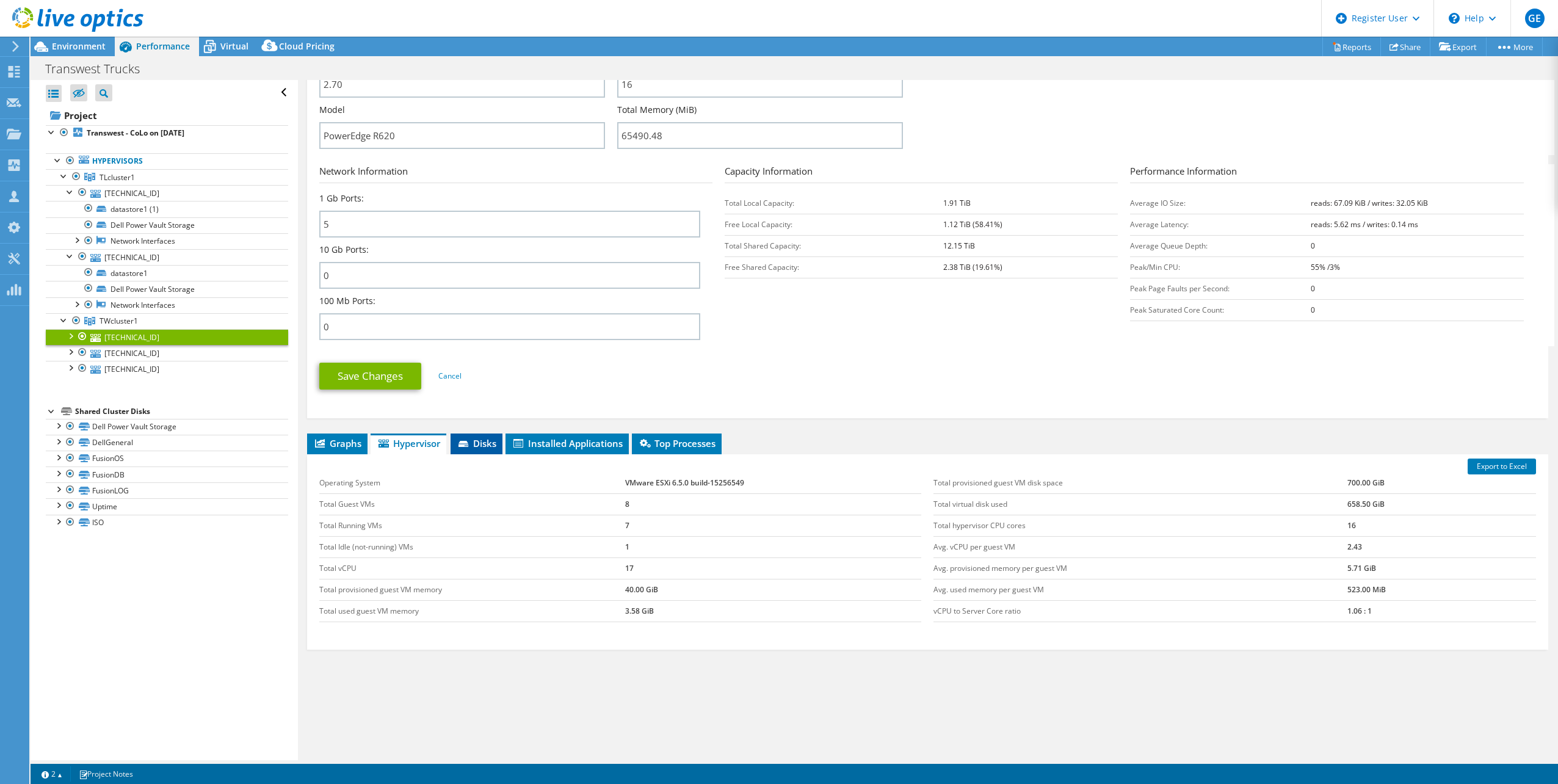
click at [480, 437] on span "Disks" at bounding box center [477, 444] width 40 height 12
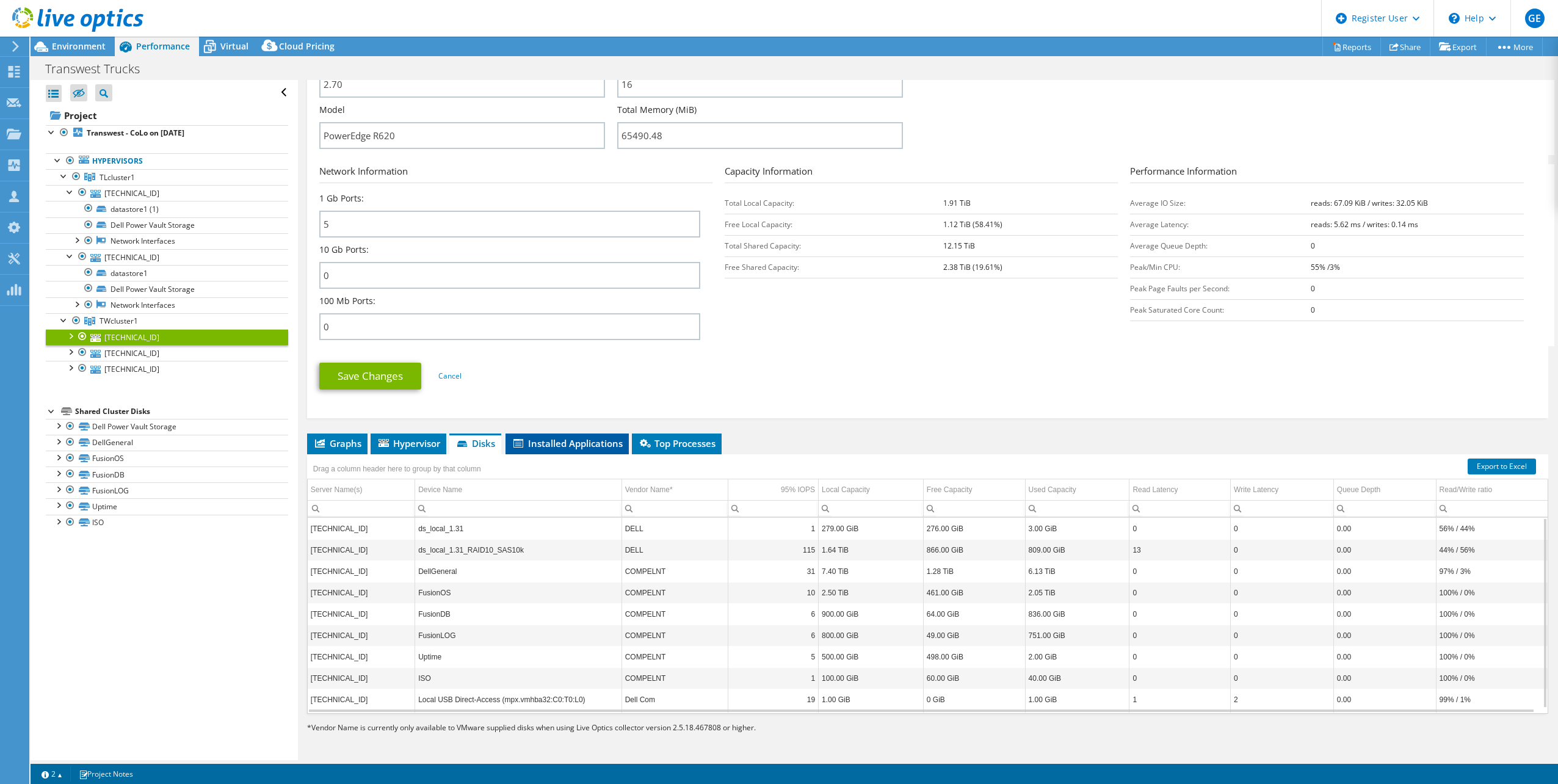
click at [595, 441] on span "Installed Applications" at bounding box center [567, 444] width 111 height 12
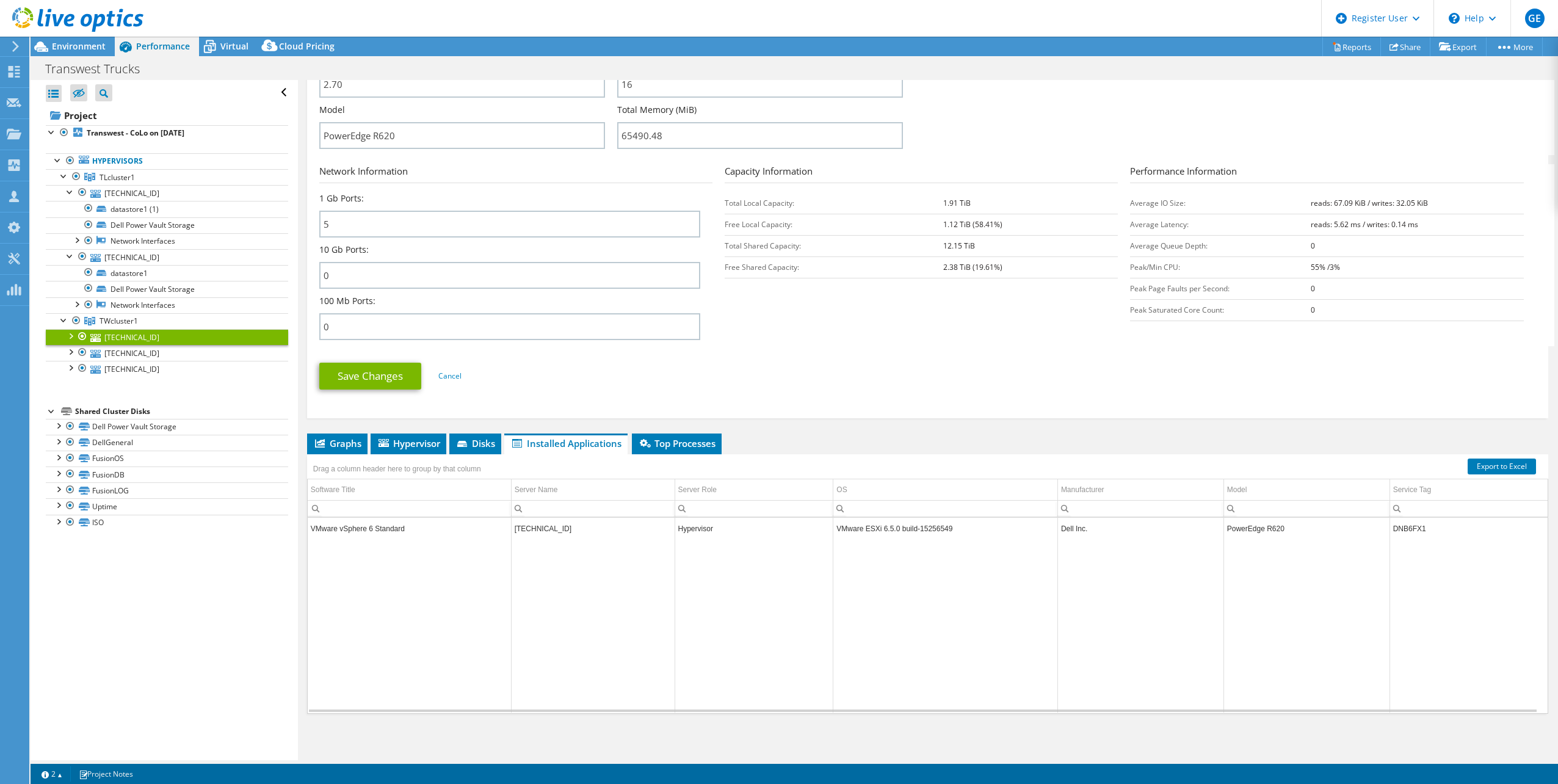
click at [679, 455] on div "Drag a column header here to group by that column" at bounding box center [928, 462] width 1241 height 16
click at [689, 449] on span "Top Processes" at bounding box center [677, 444] width 78 height 12
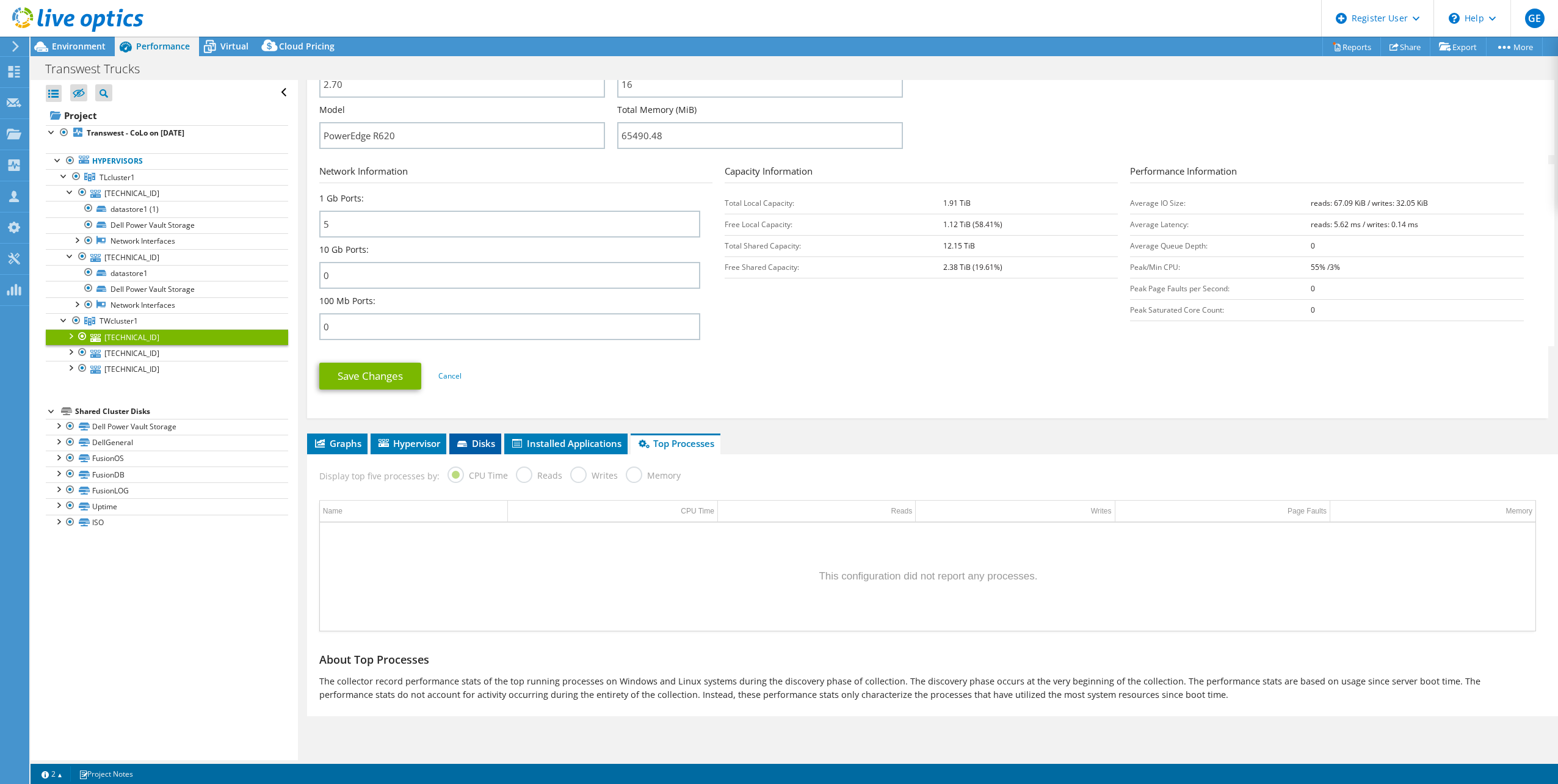
drag, startPoint x: 482, startPoint y: 444, endPoint x: 488, endPoint y: 441, distance: 6.7
click at [482, 444] on span "Disks" at bounding box center [475, 444] width 40 height 12
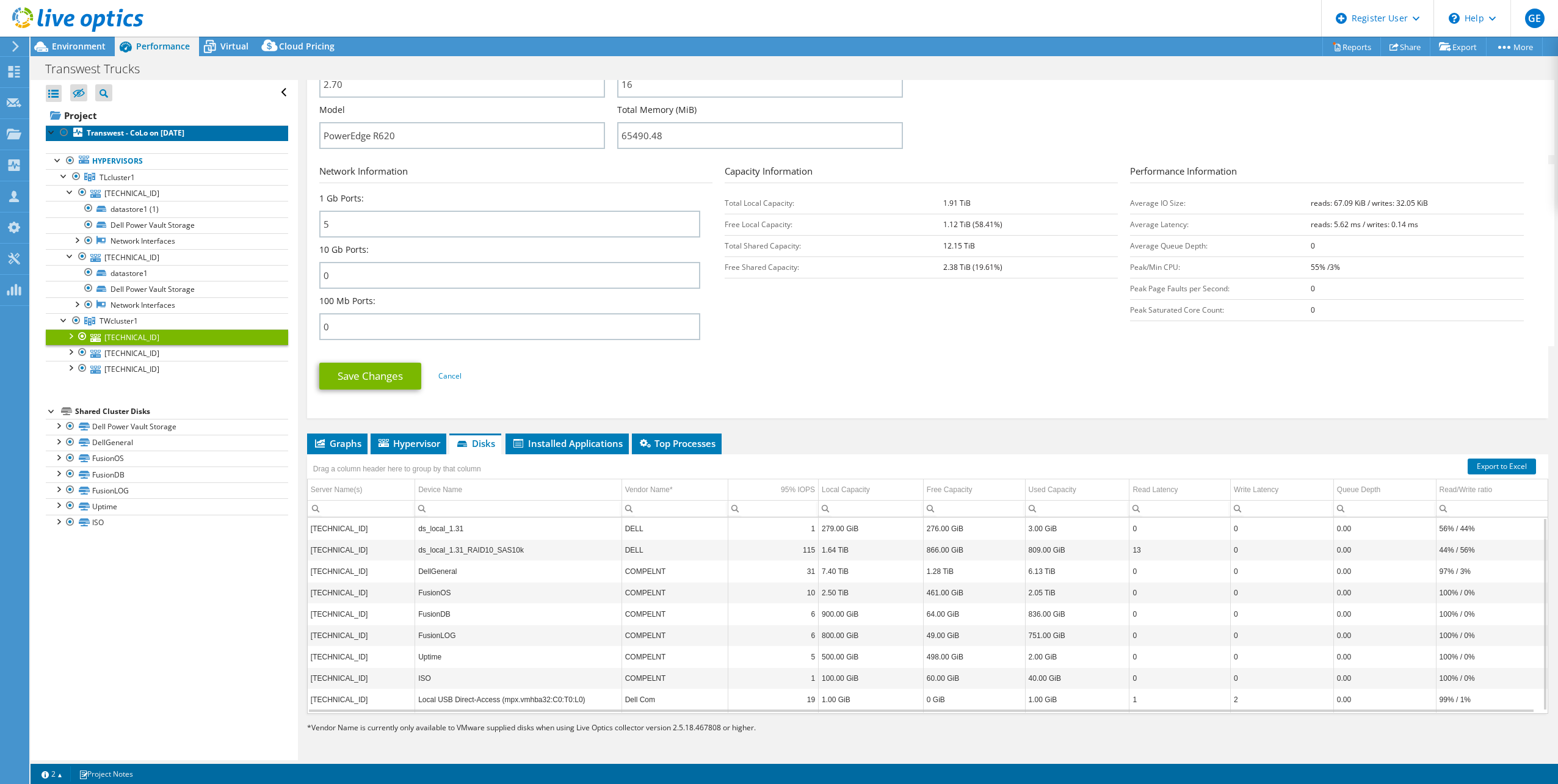
click at [176, 135] on b "Transwest - CoLo on [DATE]" at bounding box center [136, 132] width 98 height 10
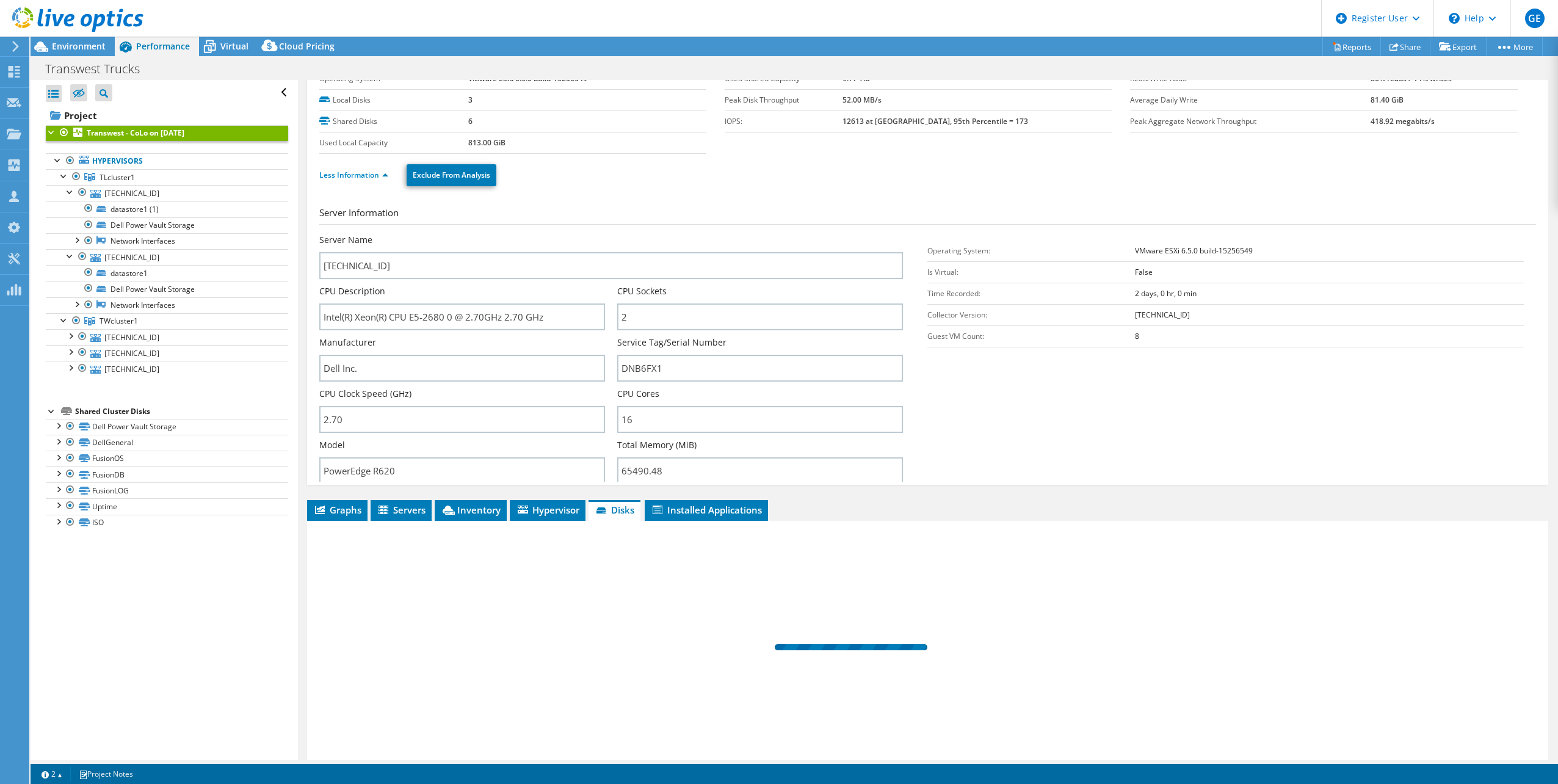
scroll to position [0, 0]
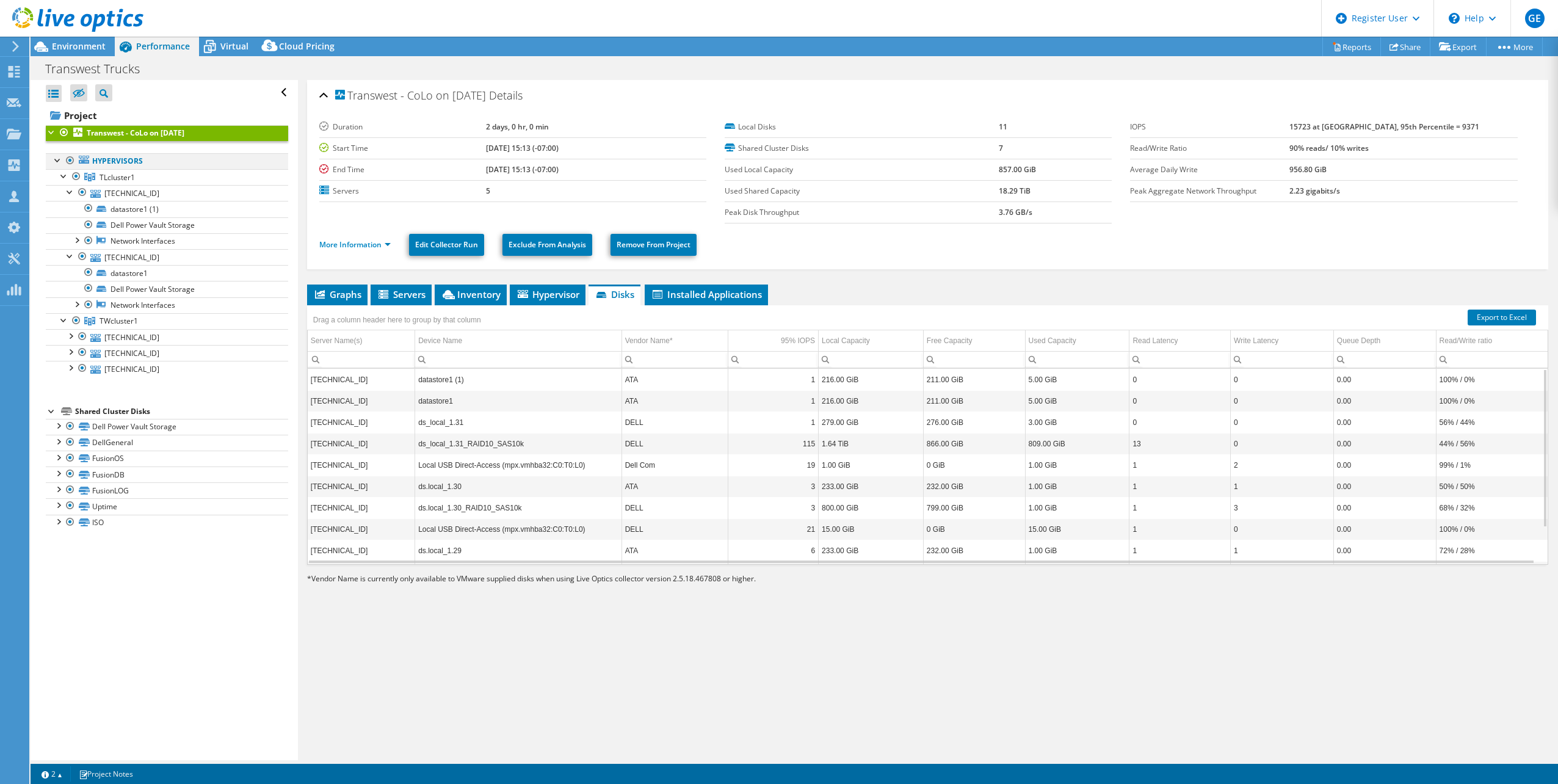
click at [59, 157] on div at bounding box center [58, 159] width 12 height 12
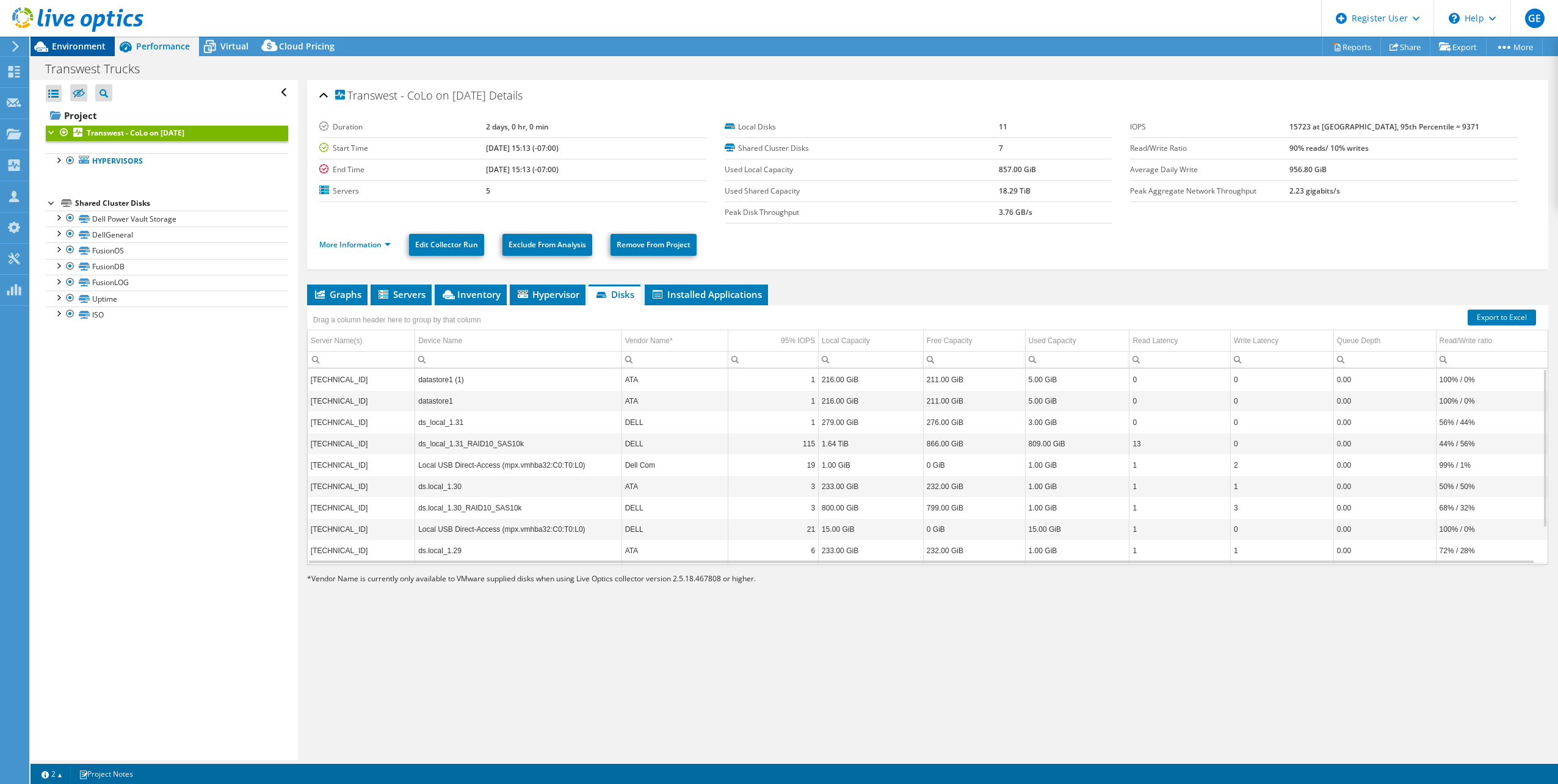
click at [102, 52] on div "Environment" at bounding box center [72, 46] width 84 height 19
